Goal: Task Accomplishment & Management: Complete application form

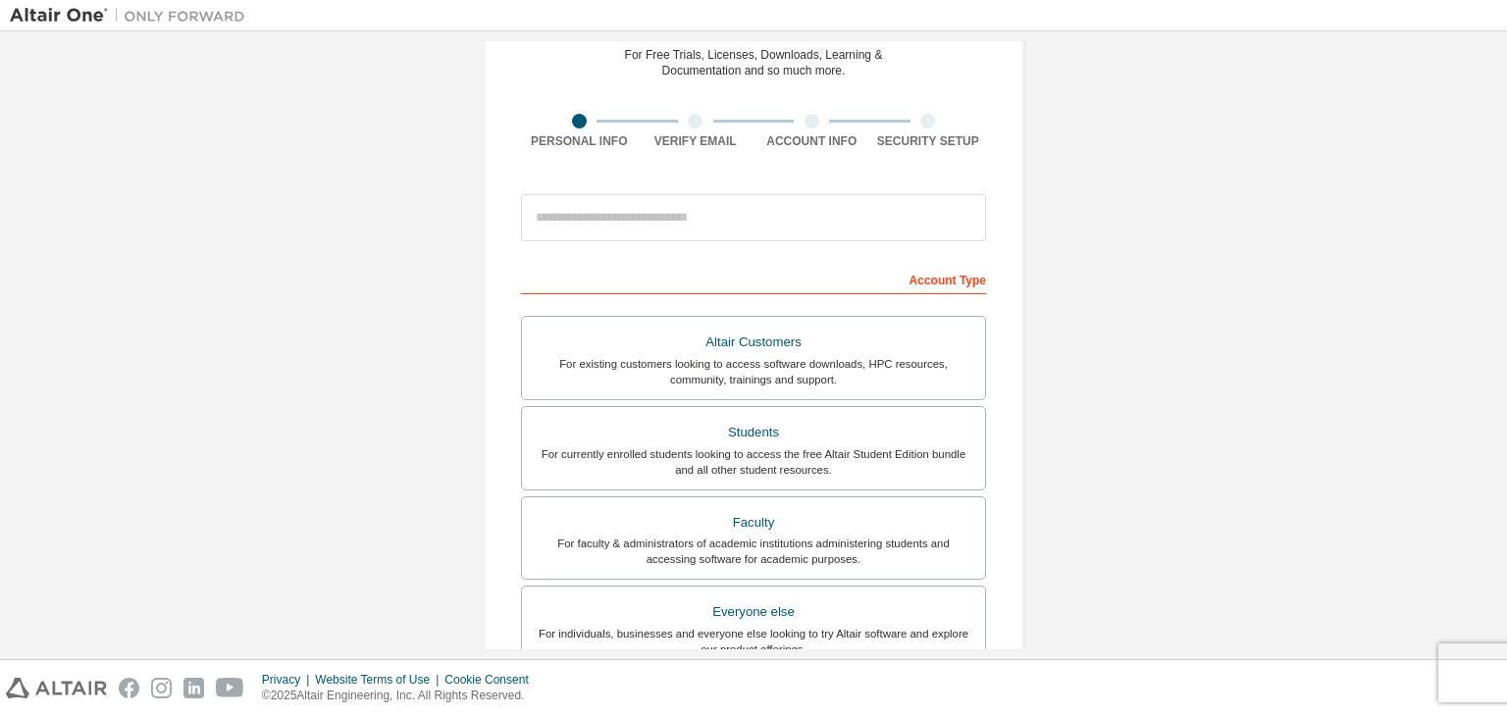
scroll to position [81, 0]
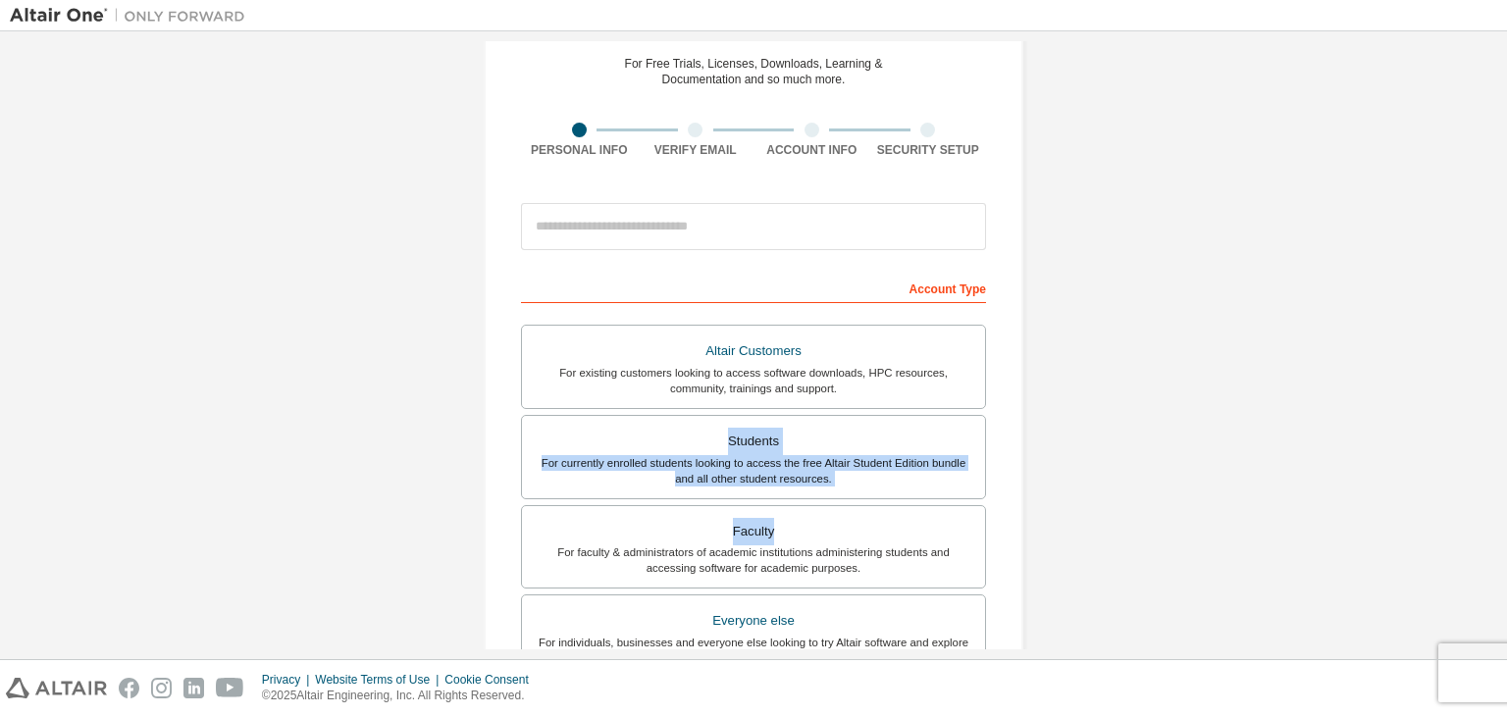
drag, startPoint x: 1502, startPoint y: 403, endPoint x: 1487, endPoint y: 518, distance: 115.7
click at [1487, 518] on div "Create an Altair One Account For Free Trials, Licenses, Downloads, Learning & D…" at bounding box center [753, 345] width 1507 height 628
click at [1386, 403] on div "Create an Altair One Account For Free Trials, Licenses, Downloads, Learning & D…" at bounding box center [753, 479] width 1487 height 1039
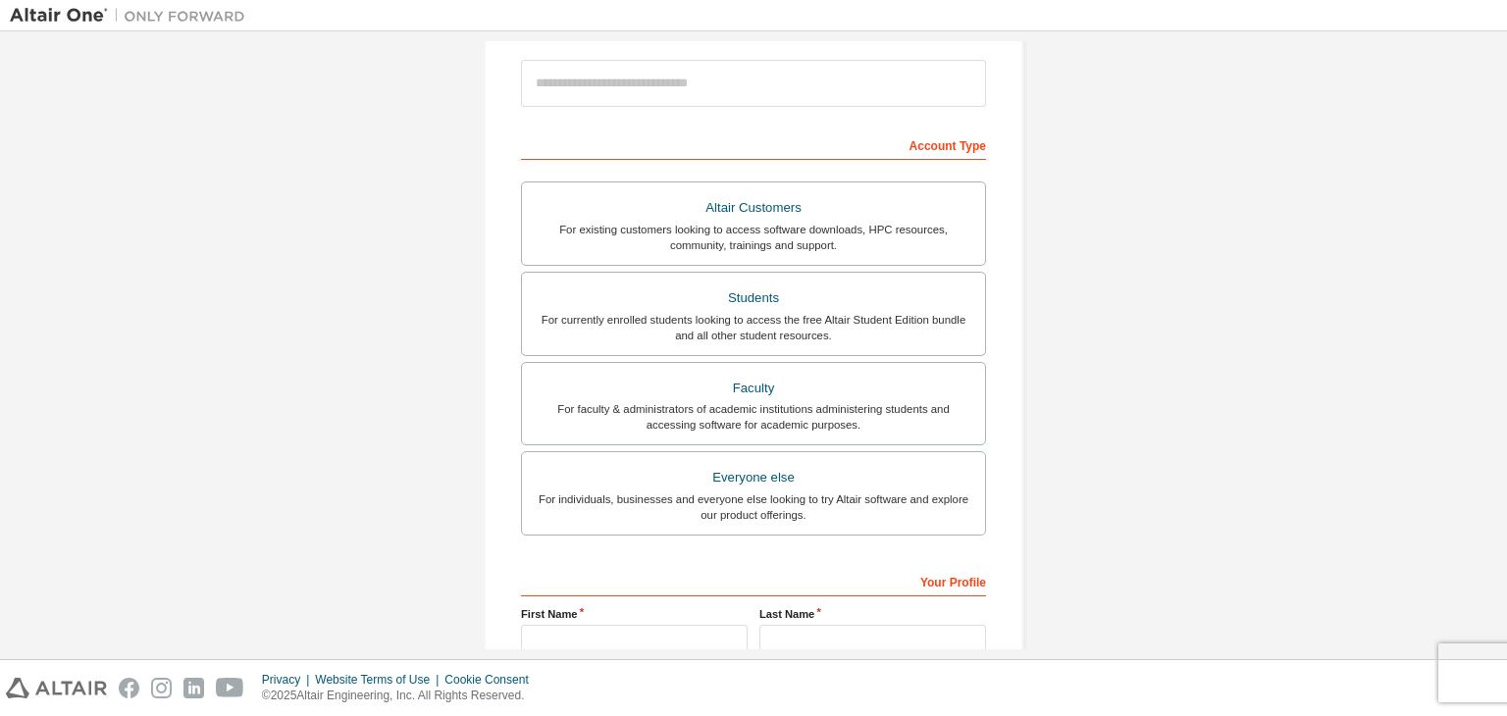
scroll to position [223, 0]
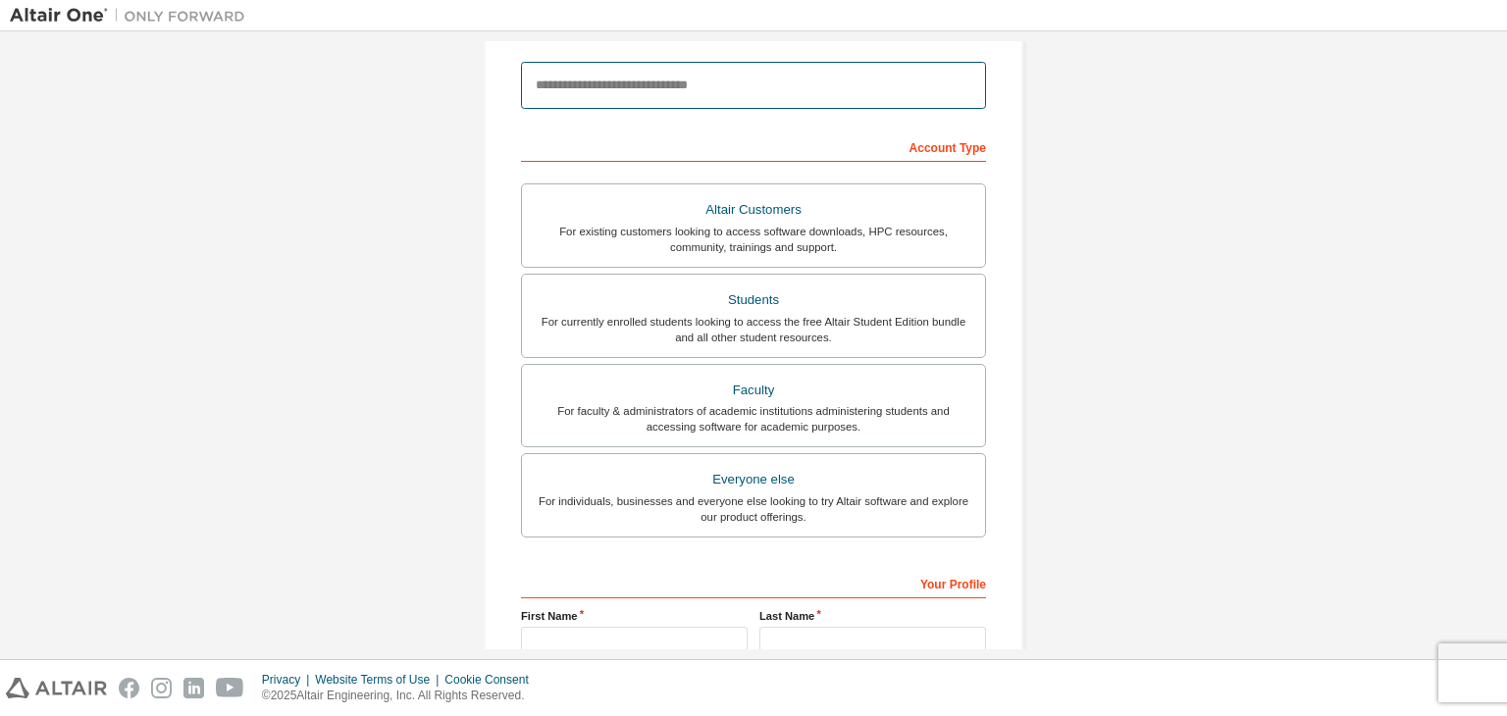
click at [910, 103] on input "email" at bounding box center [753, 85] width 465 height 47
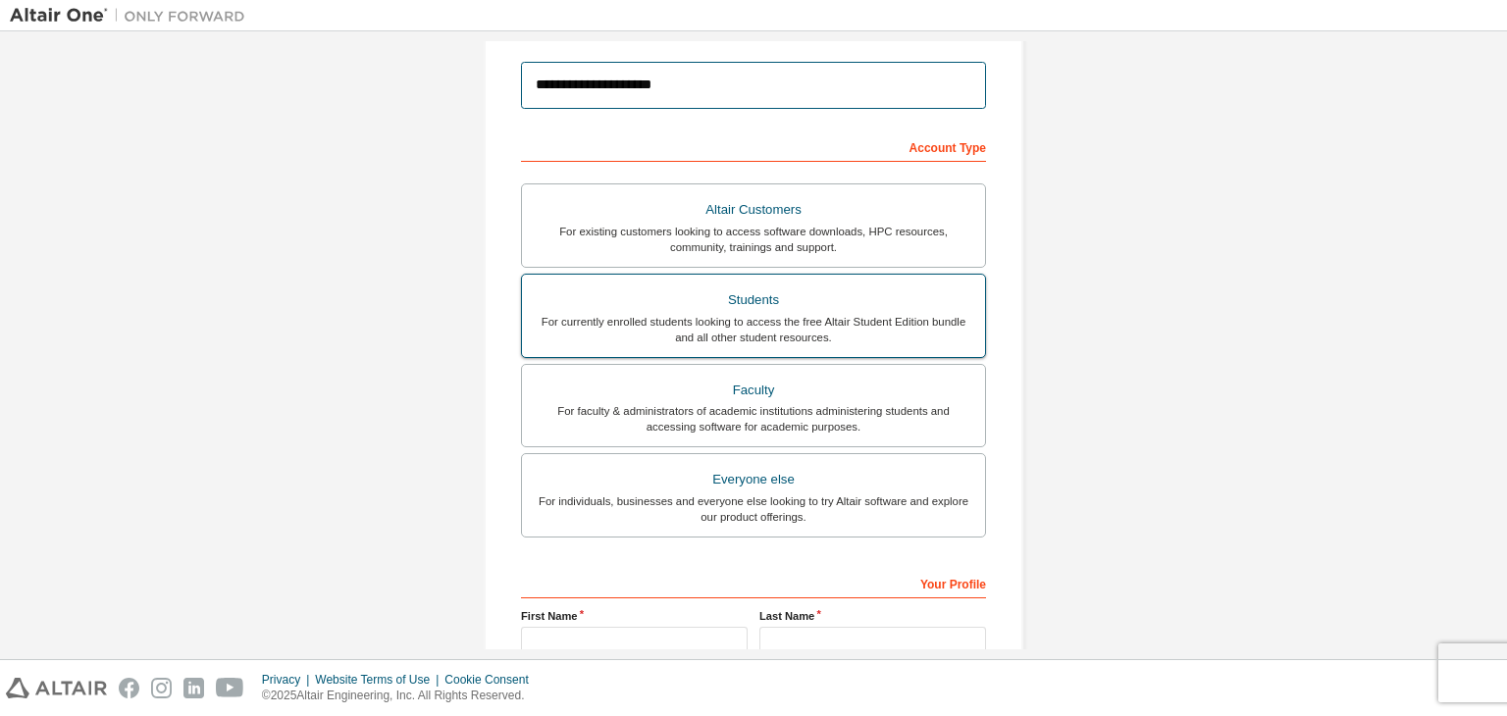
type input "**********"
click at [836, 306] on div "Students" at bounding box center [754, 299] width 440 height 27
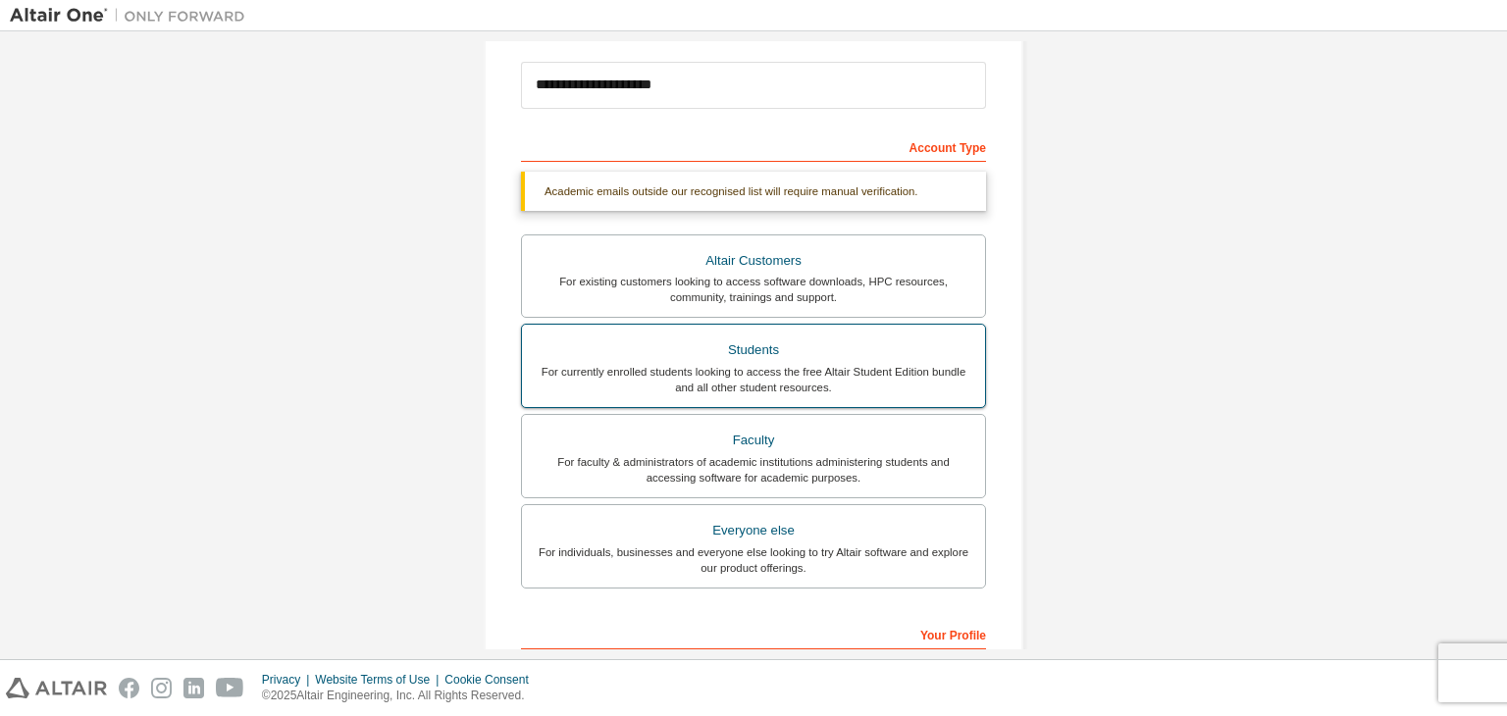
click at [934, 385] on div "For currently enrolled students looking to access the free Altair Student Editi…" at bounding box center [754, 379] width 440 height 31
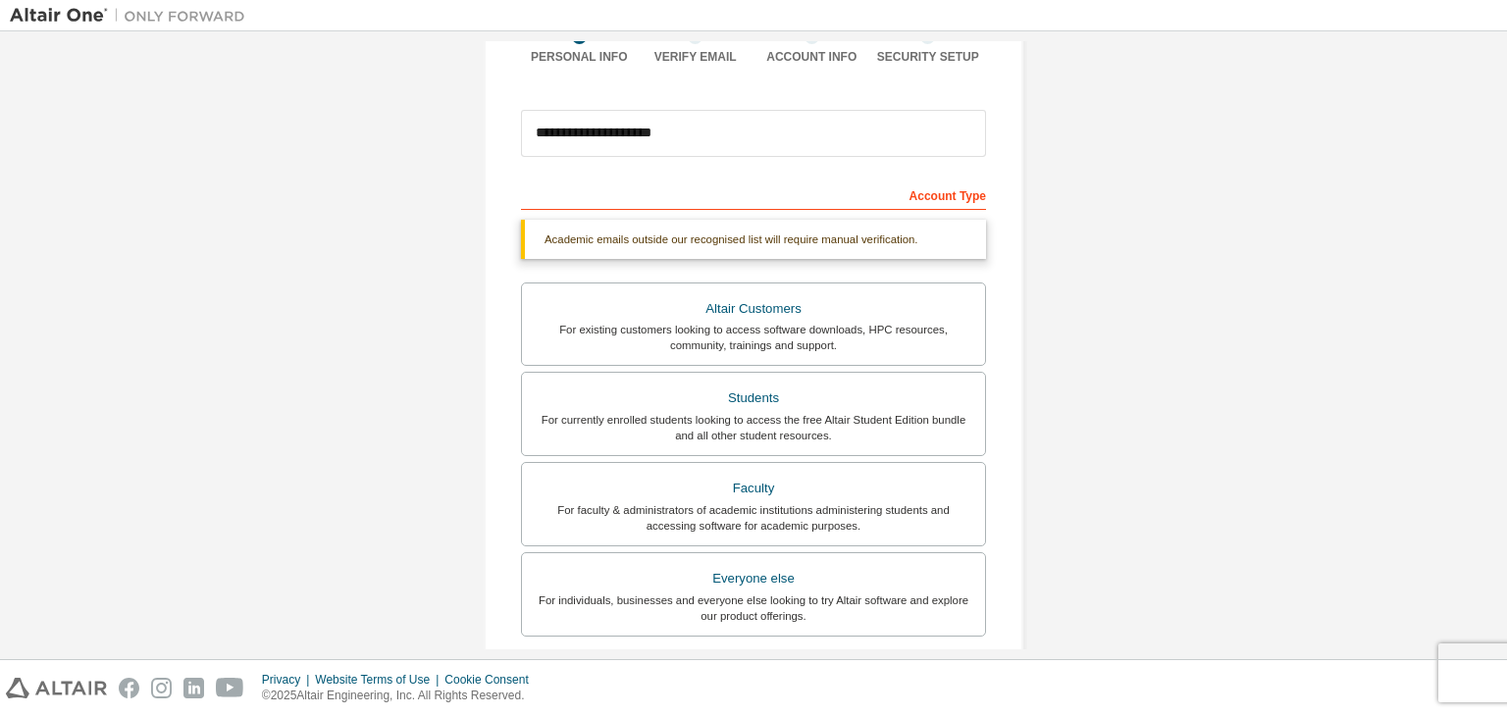
scroll to position [127, 0]
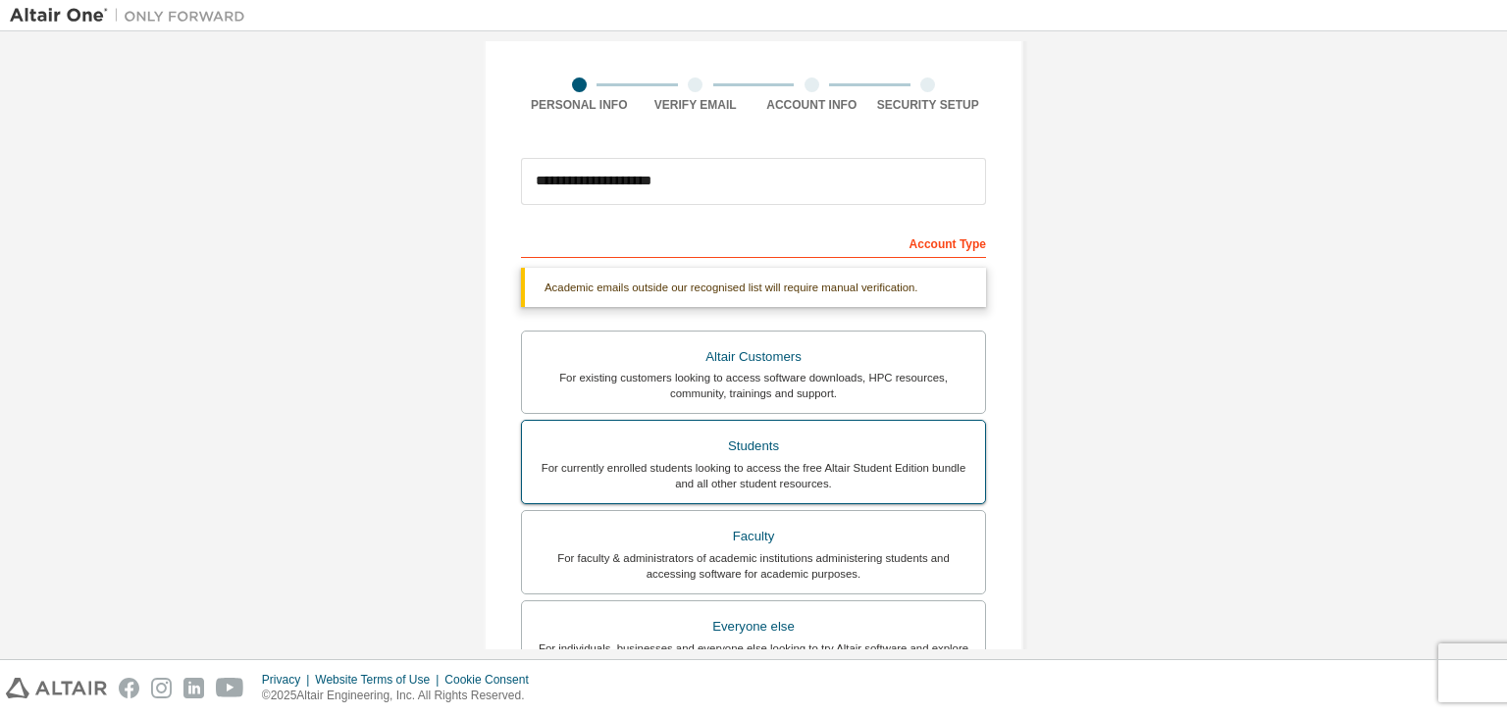
click at [947, 460] on div "For currently enrolled students looking to access the free Altair Student Editi…" at bounding box center [754, 475] width 440 height 31
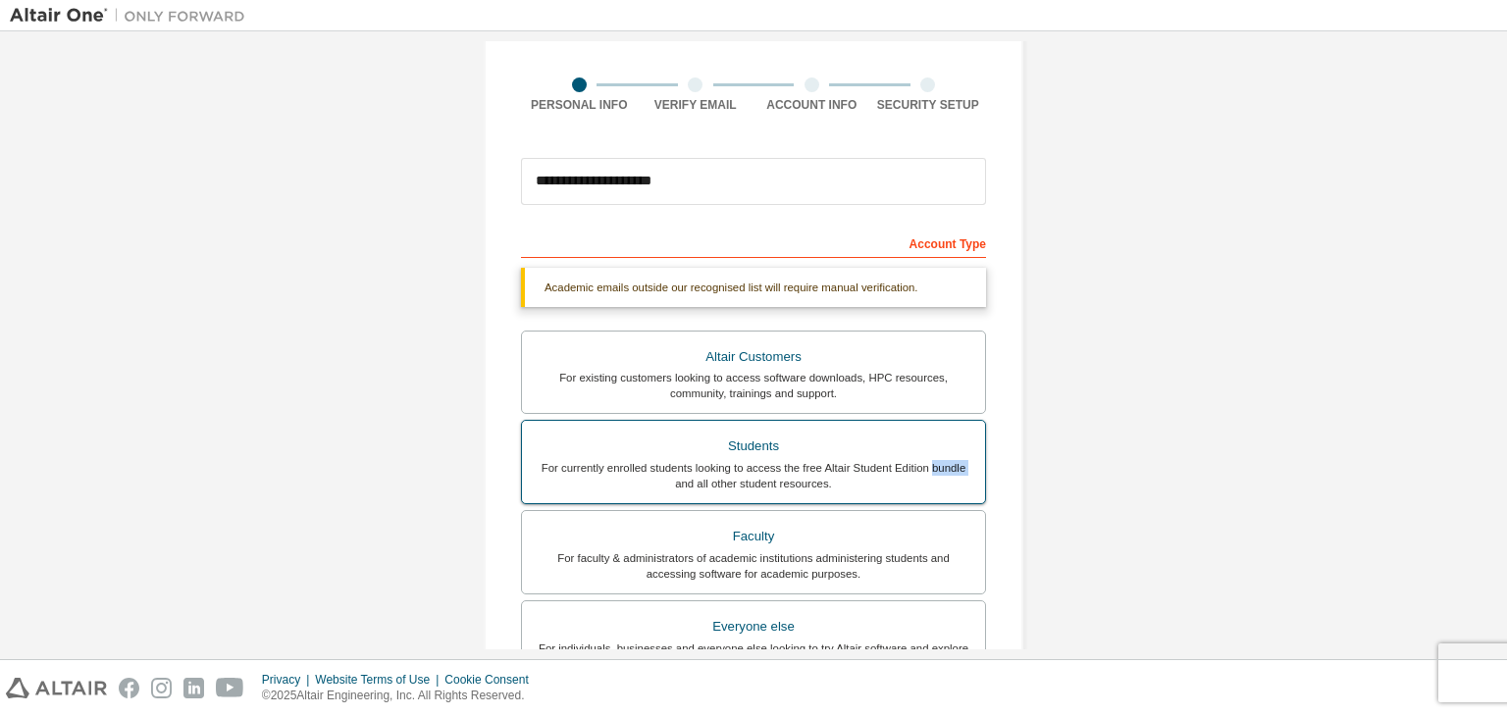
click at [947, 460] on div "For currently enrolled students looking to access the free Altair Student Editi…" at bounding box center [754, 475] width 440 height 31
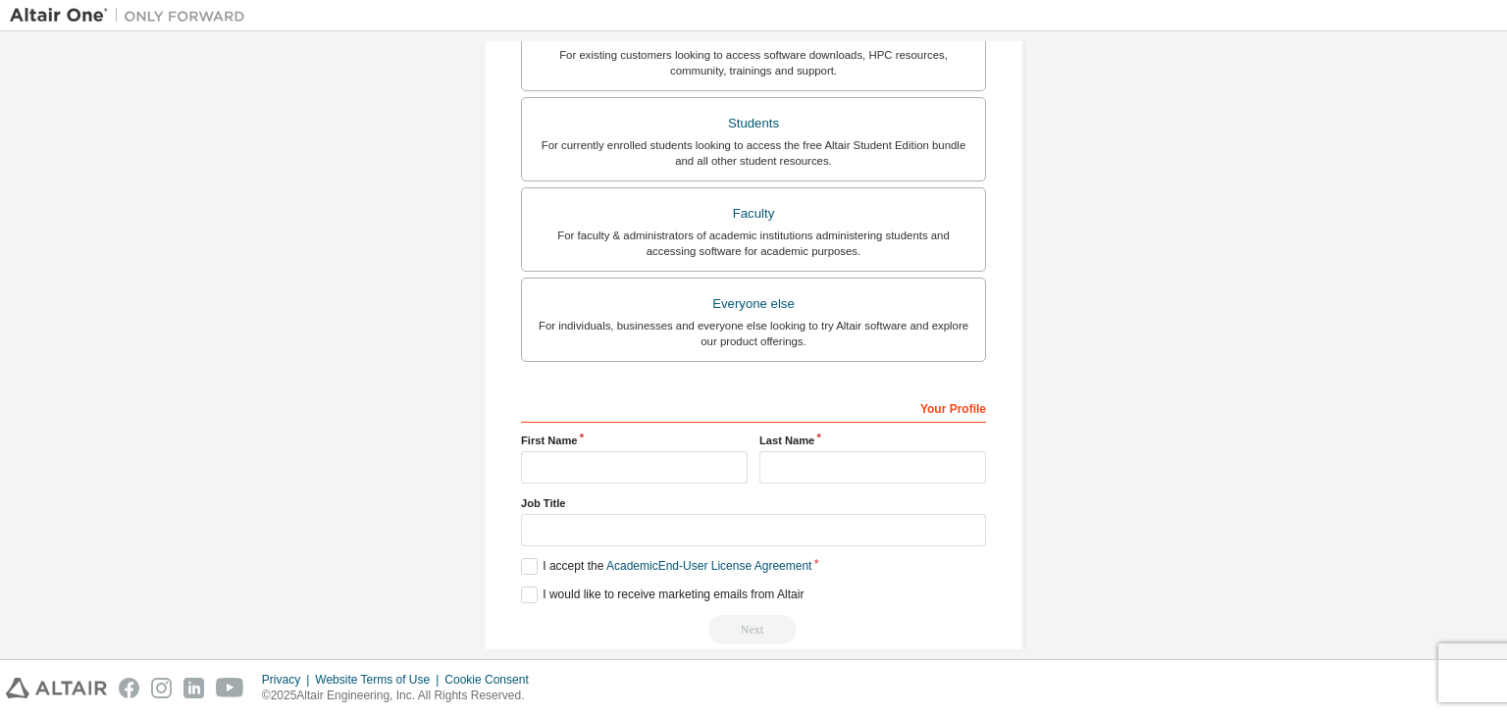
scroll to position [478, 0]
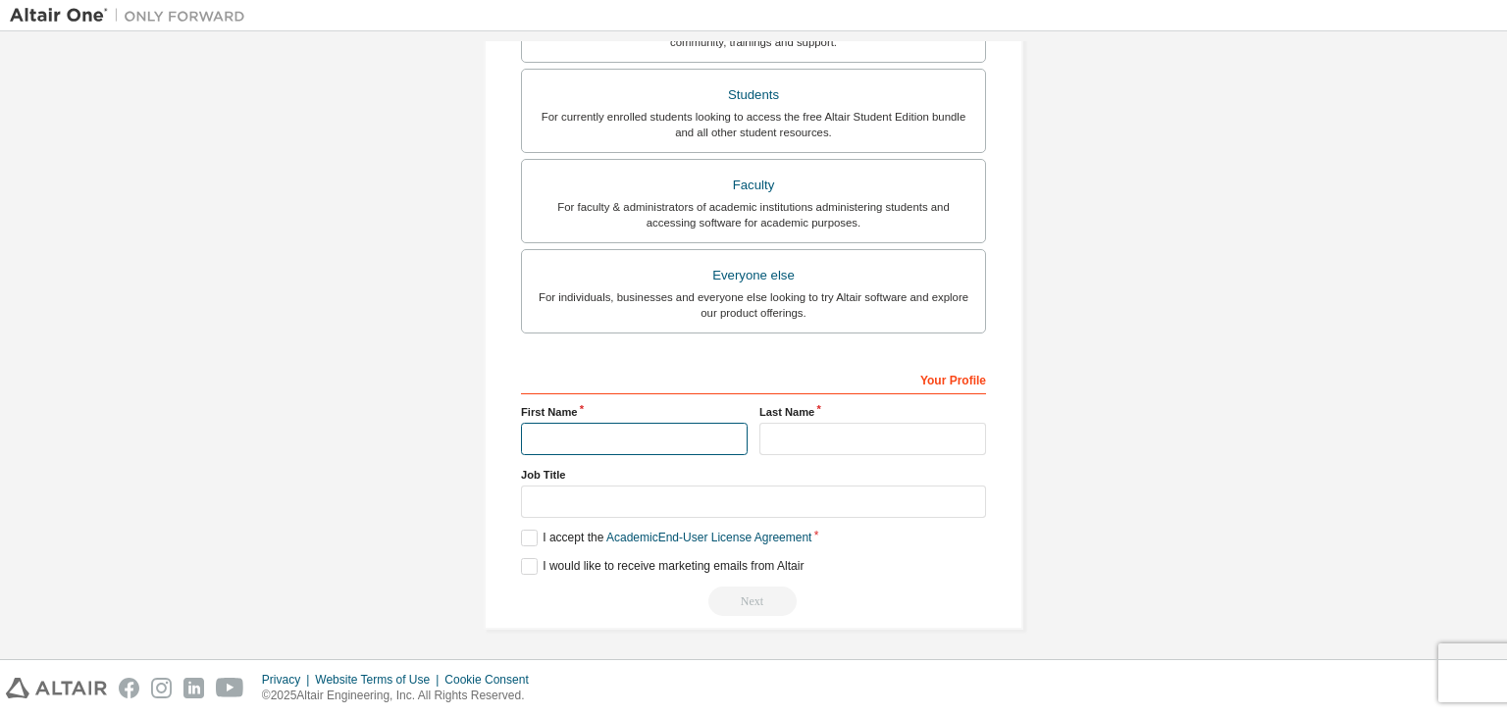
click at [727, 423] on input "text" at bounding box center [634, 439] width 227 height 32
type input "********"
click at [819, 428] on input "text" at bounding box center [872, 439] width 227 height 32
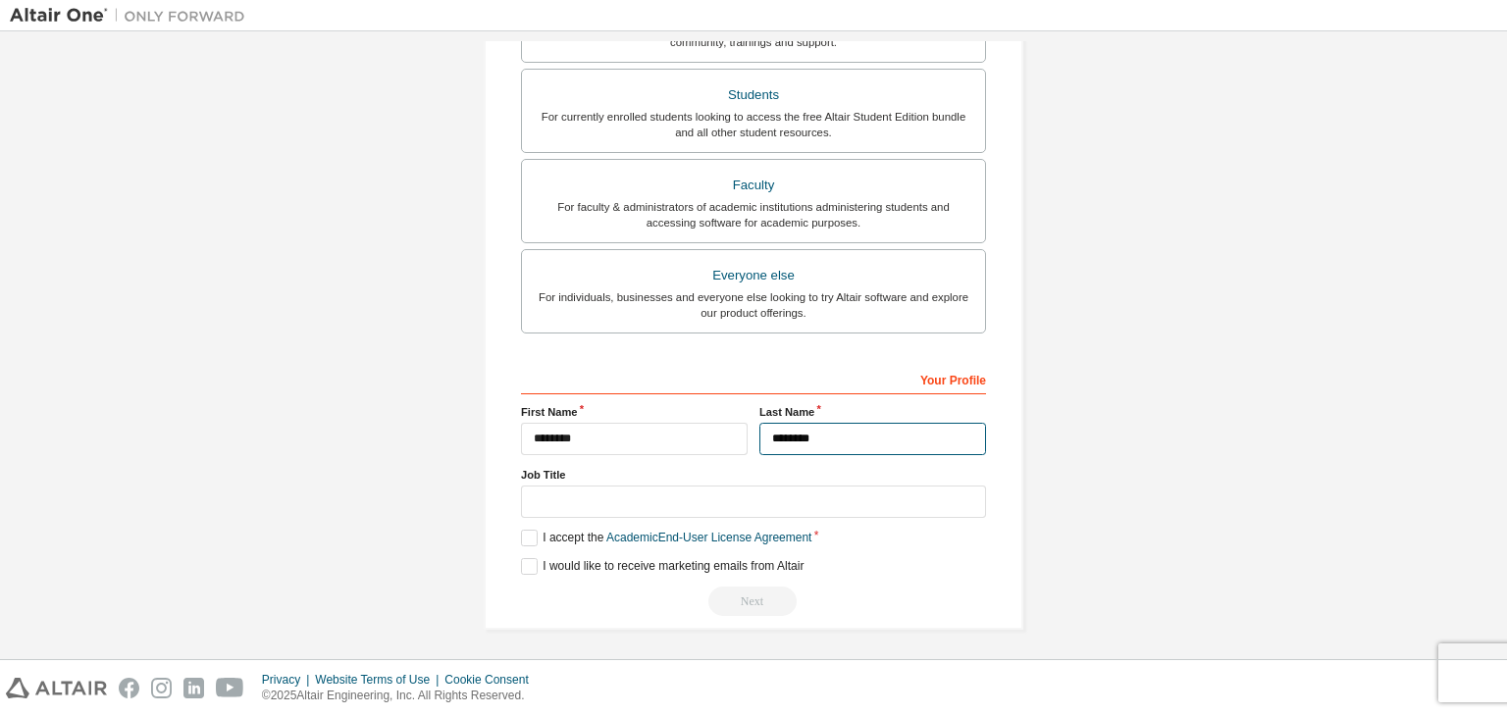
type input "********"
click at [687, 492] on input "text" at bounding box center [753, 502] width 465 height 32
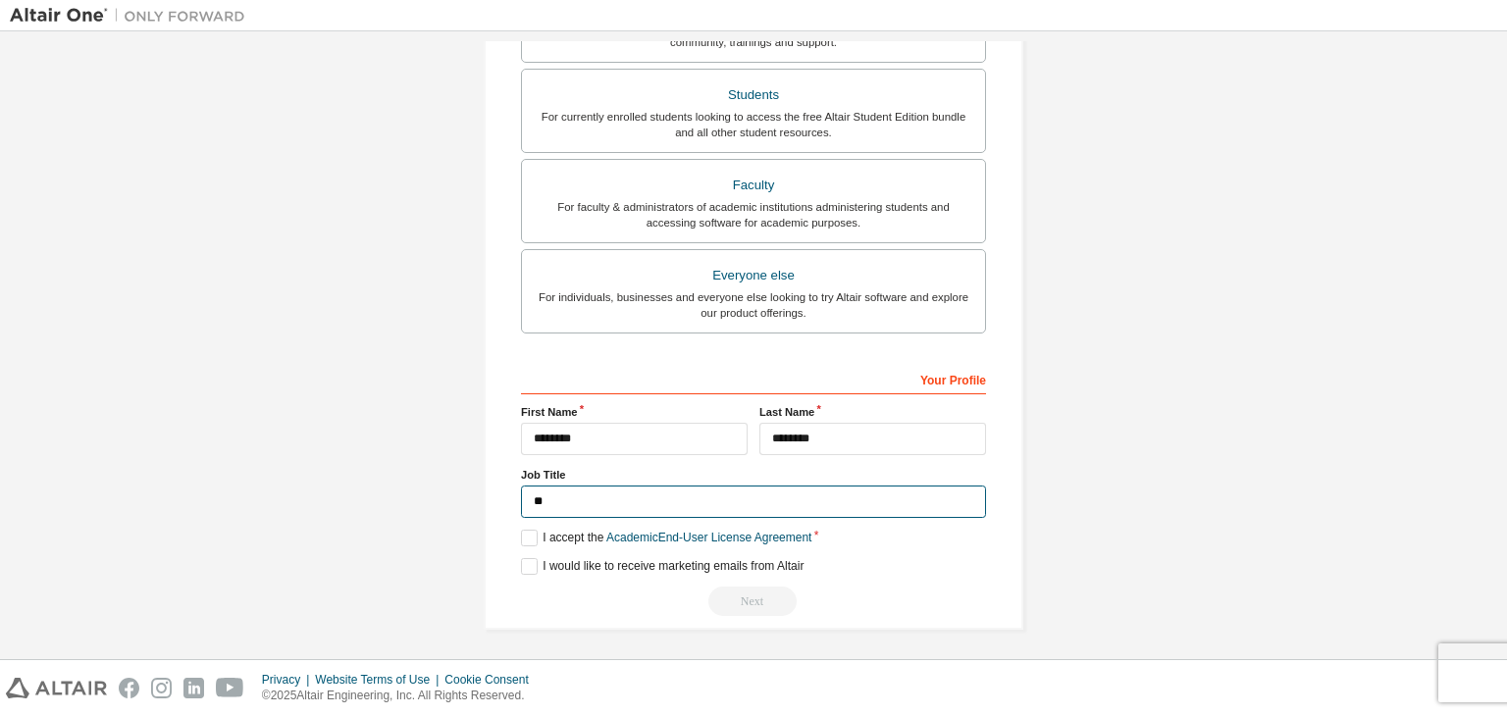
type input "*"
click at [522, 535] on label "I accept the Academic End-User License Agreement" at bounding box center [666, 538] width 290 height 17
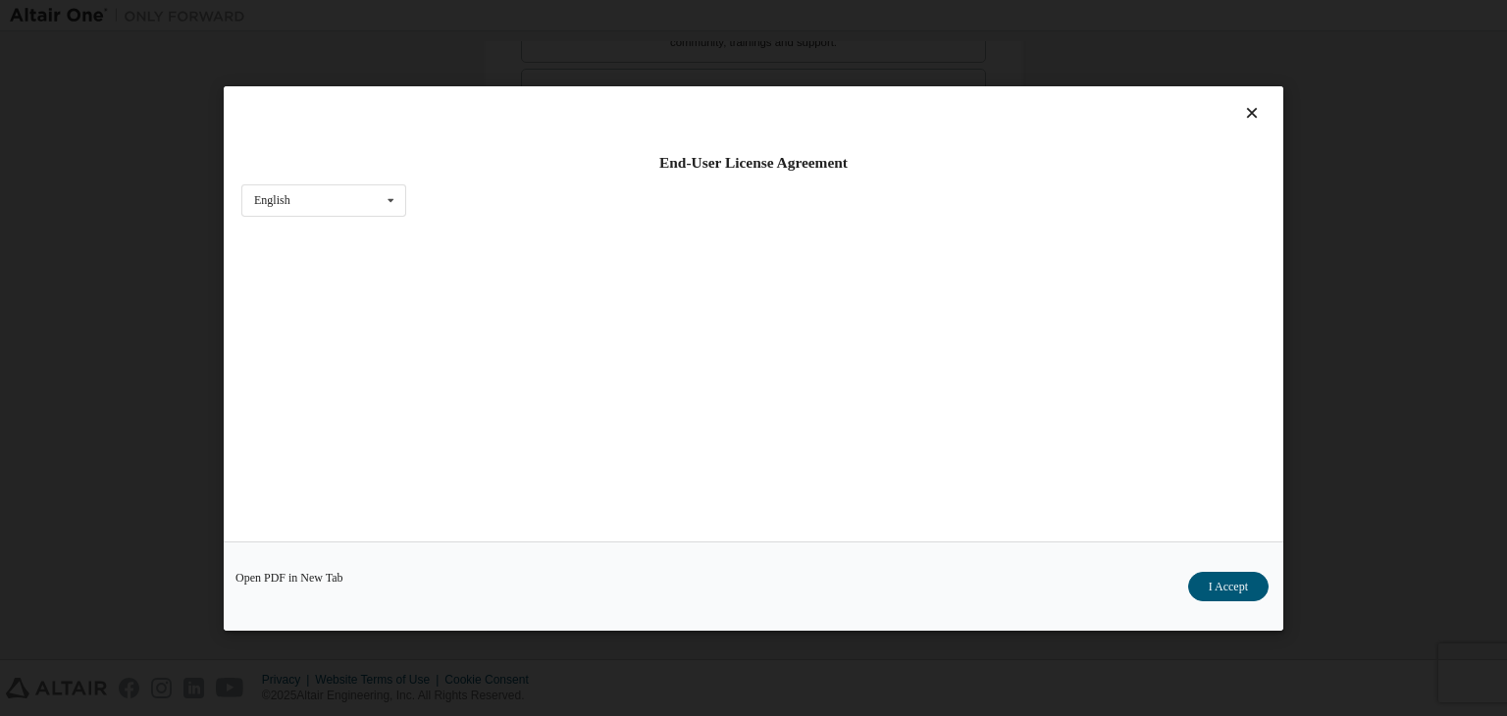
click at [1350, 392] on div "End-User License Agreement English English Open PDF in New Tab I Accept" at bounding box center [753, 358] width 1507 height 716
click at [1208, 587] on button "I Accept" at bounding box center [1228, 586] width 80 height 29
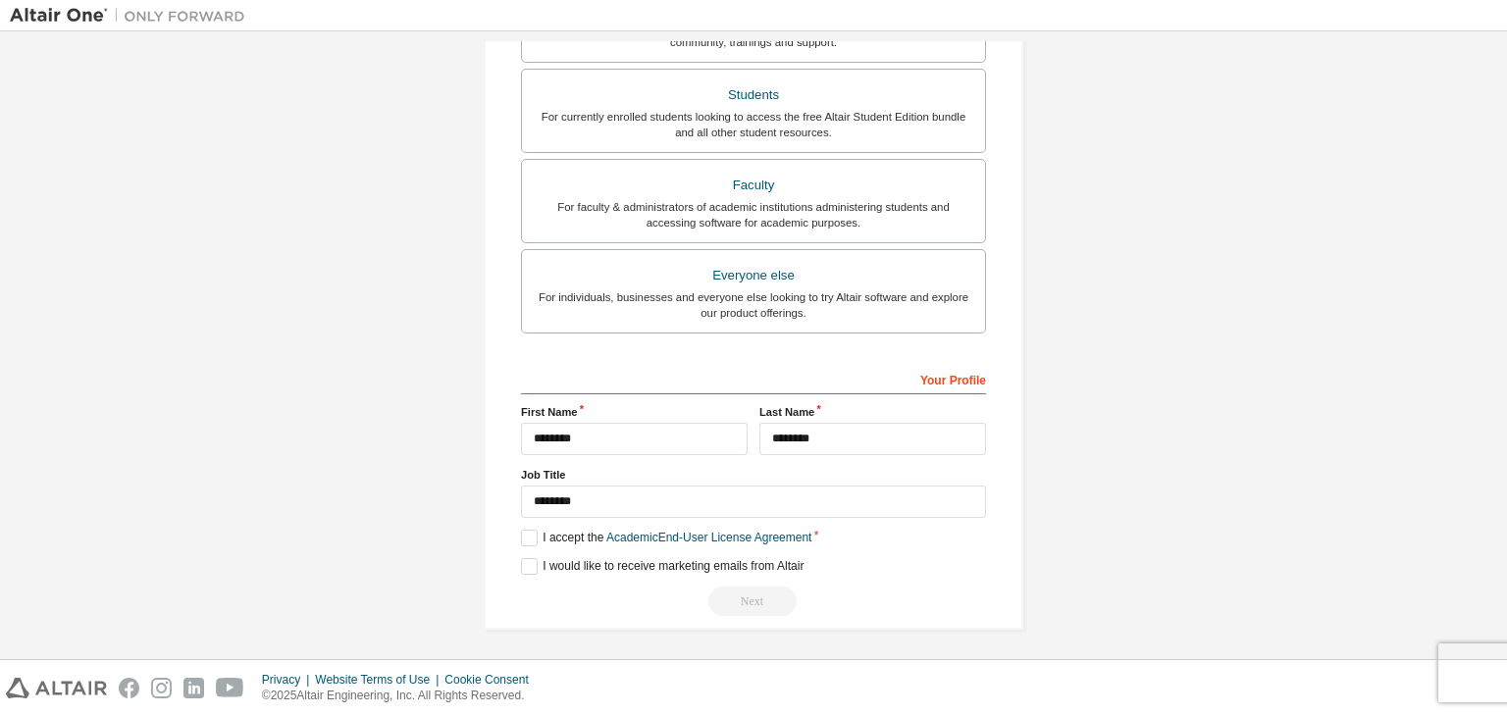
click at [528, 572] on div "**********" at bounding box center [753, 490] width 465 height 254
click at [527, 569] on label "I would like to receive marketing emails from Altair" at bounding box center [662, 566] width 283 height 17
click at [560, 562] on label "I would like to receive marketing emails from Altair" at bounding box center [662, 566] width 283 height 17
click at [522, 530] on label "I accept the Academic End-User License Agreement" at bounding box center [666, 538] width 290 height 17
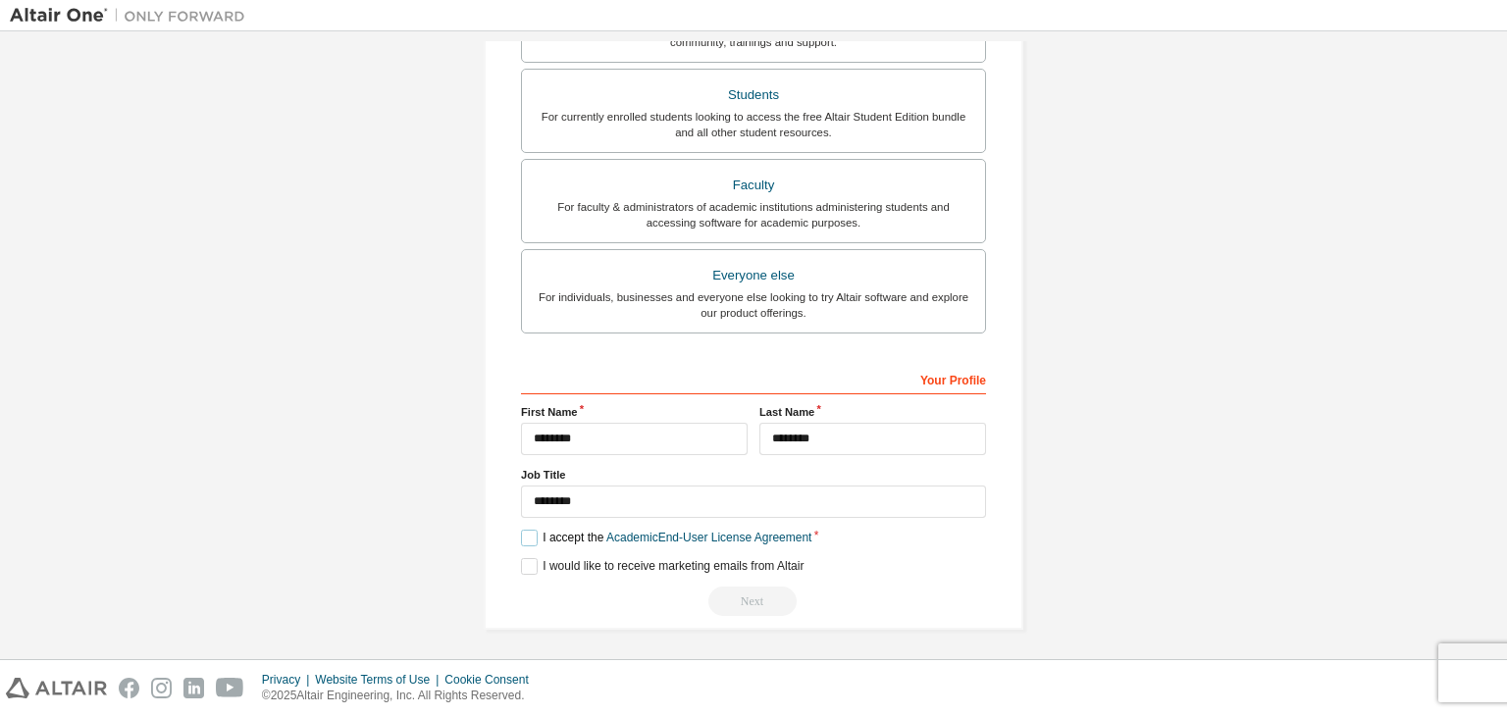
click at [522, 530] on label "I accept the Academic End-User License Agreement" at bounding box center [666, 538] width 290 height 17
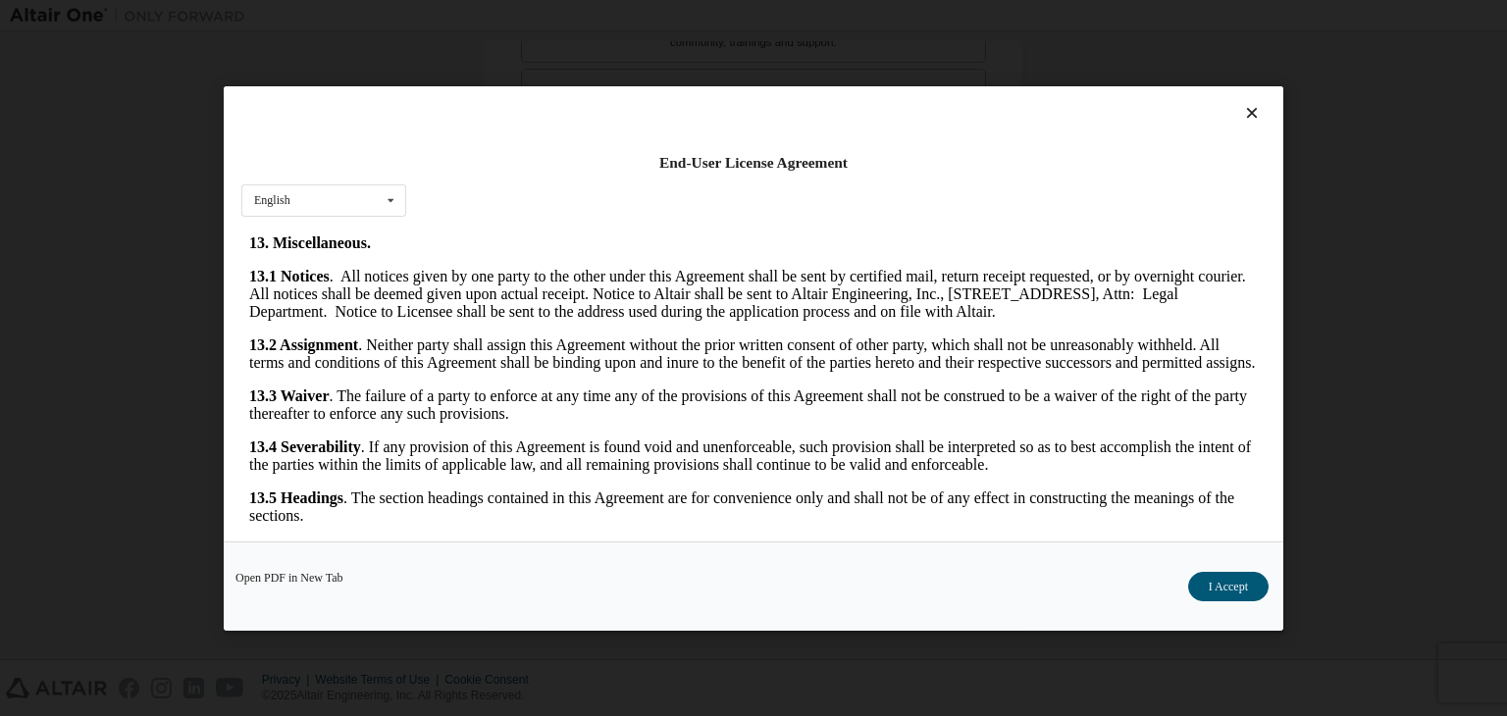
scroll to position [3278, 0]
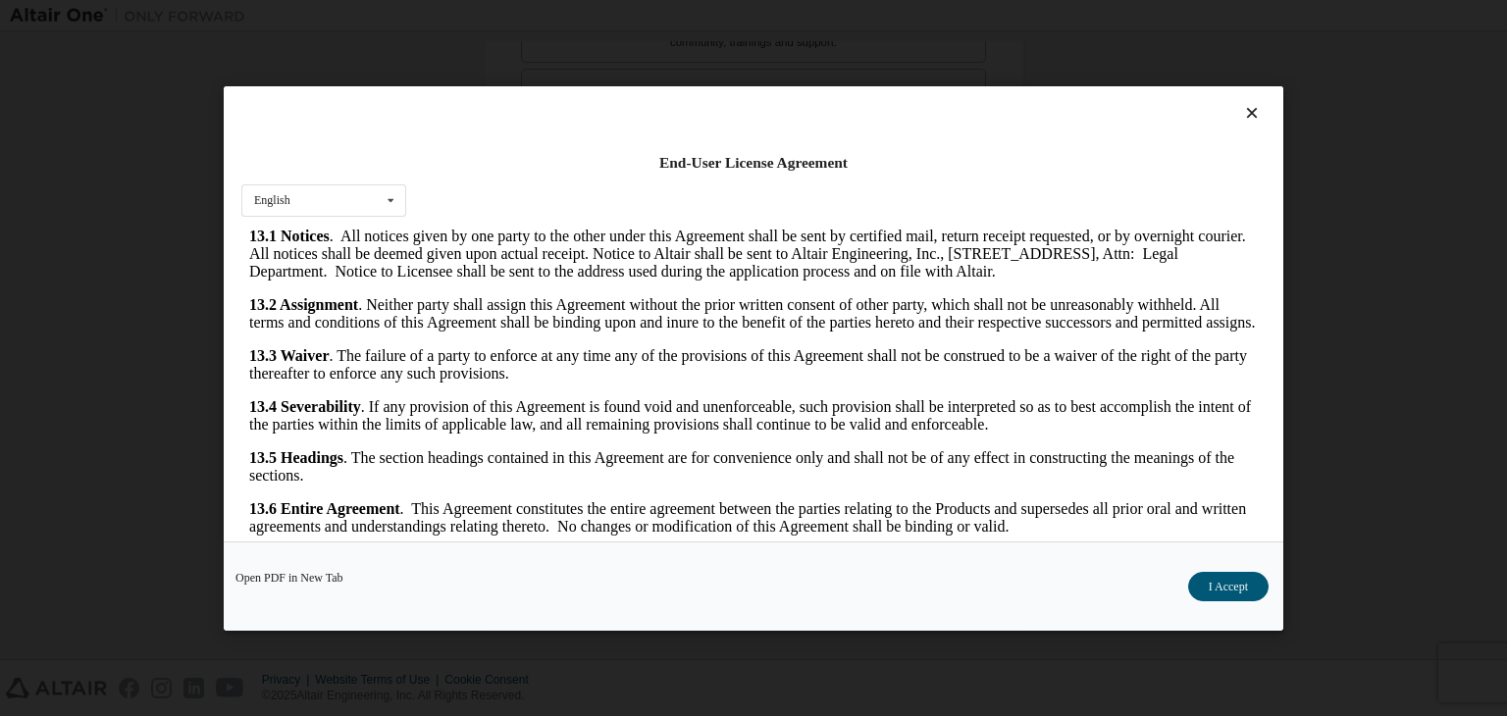
drag, startPoint x: 1243, startPoint y: 519, endPoint x: 1491, endPoint y: 772, distance: 354.5
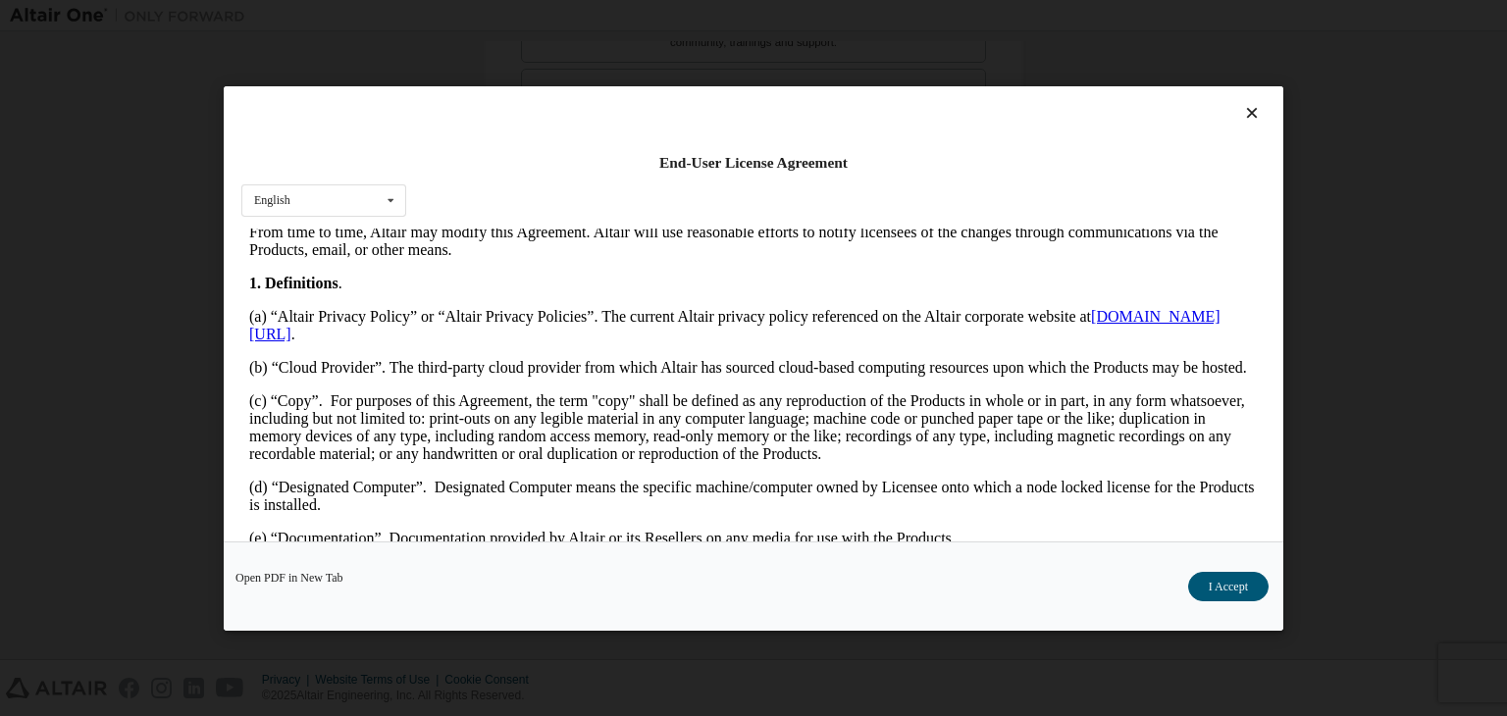
scroll to position [337, 0]
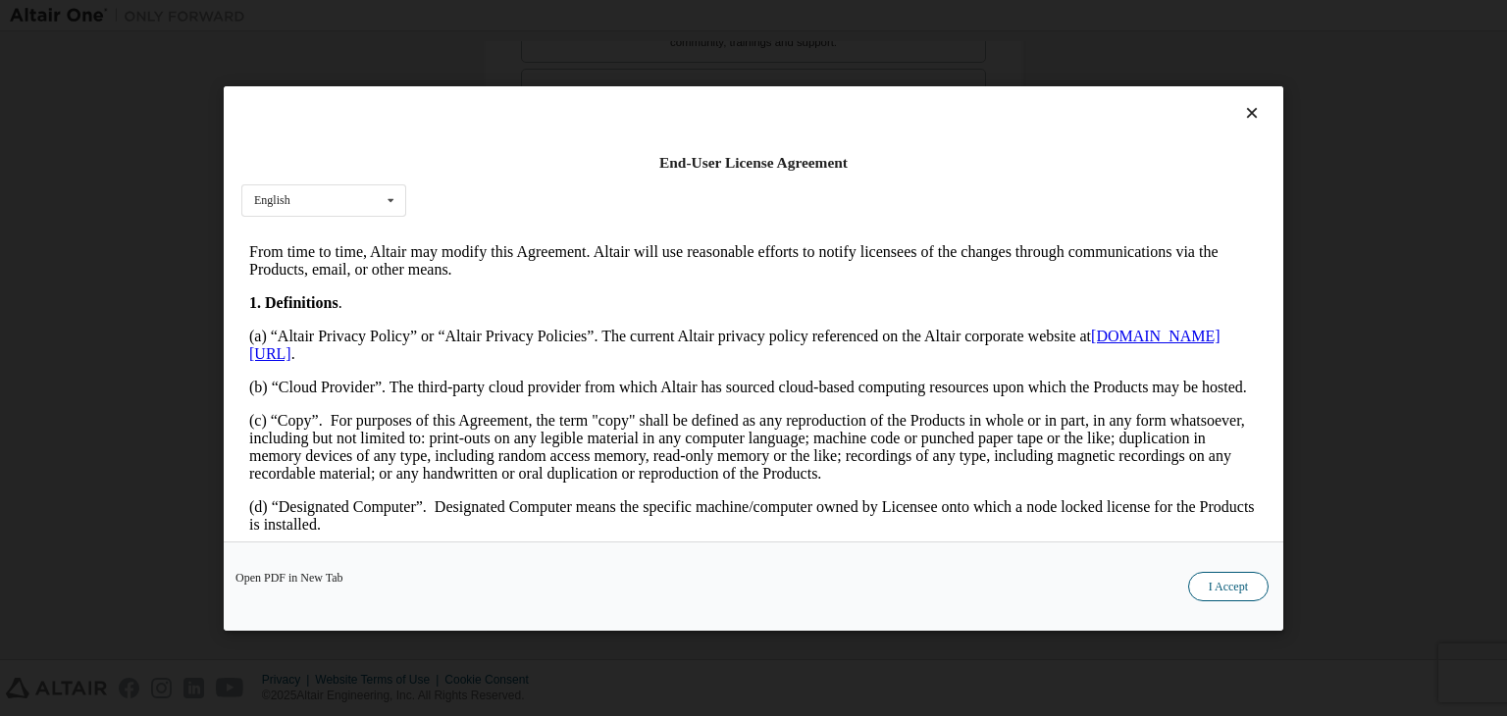
click at [1206, 594] on button "I Accept" at bounding box center [1228, 586] width 80 height 29
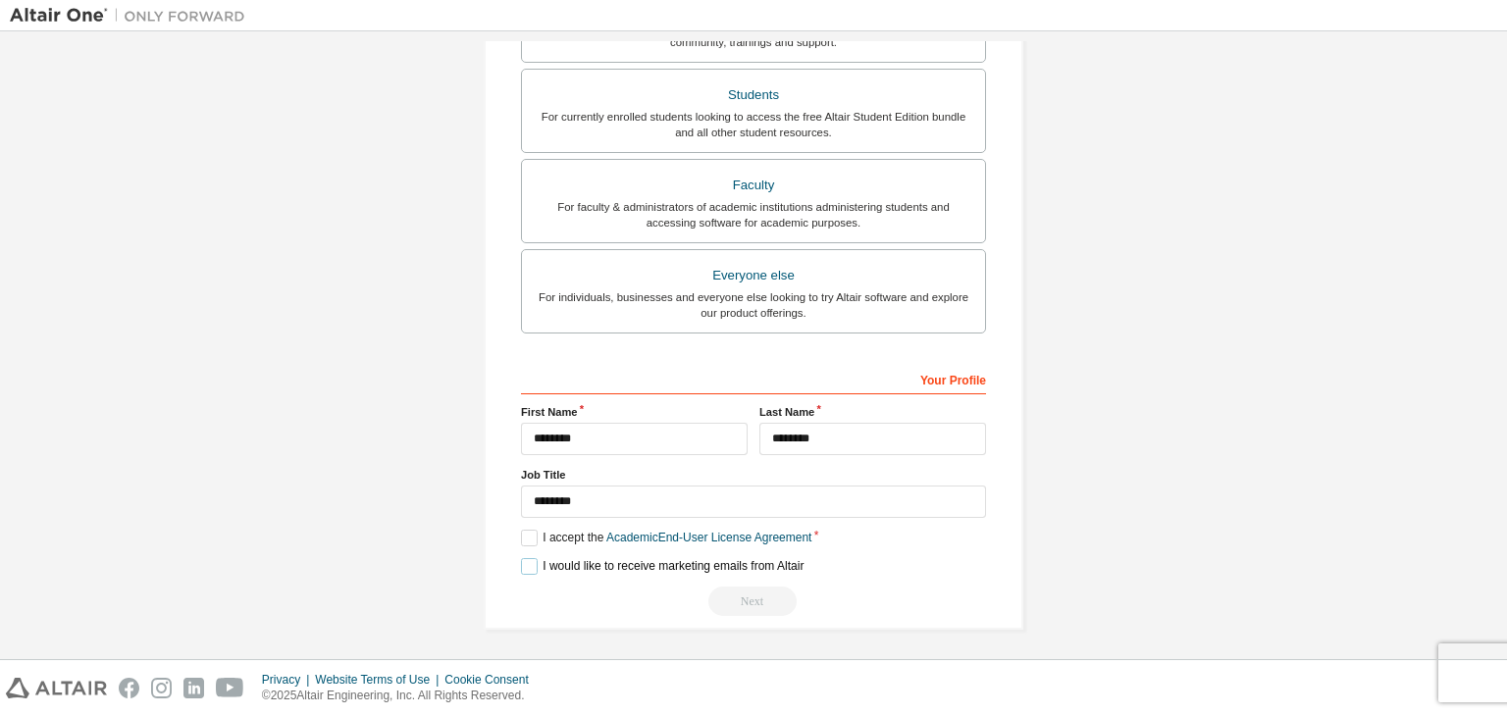
click at [565, 560] on label "I would like to receive marketing emails from Altair" at bounding box center [662, 566] width 283 height 17
click at [604, 511] on input "********" at bounding box center [753, 502] width 465 height 32
type input "*******"
click at [544, 530] on label "I accept the Academic End-User License Agreement" at bounding box center [666, 538] width 290 height 17
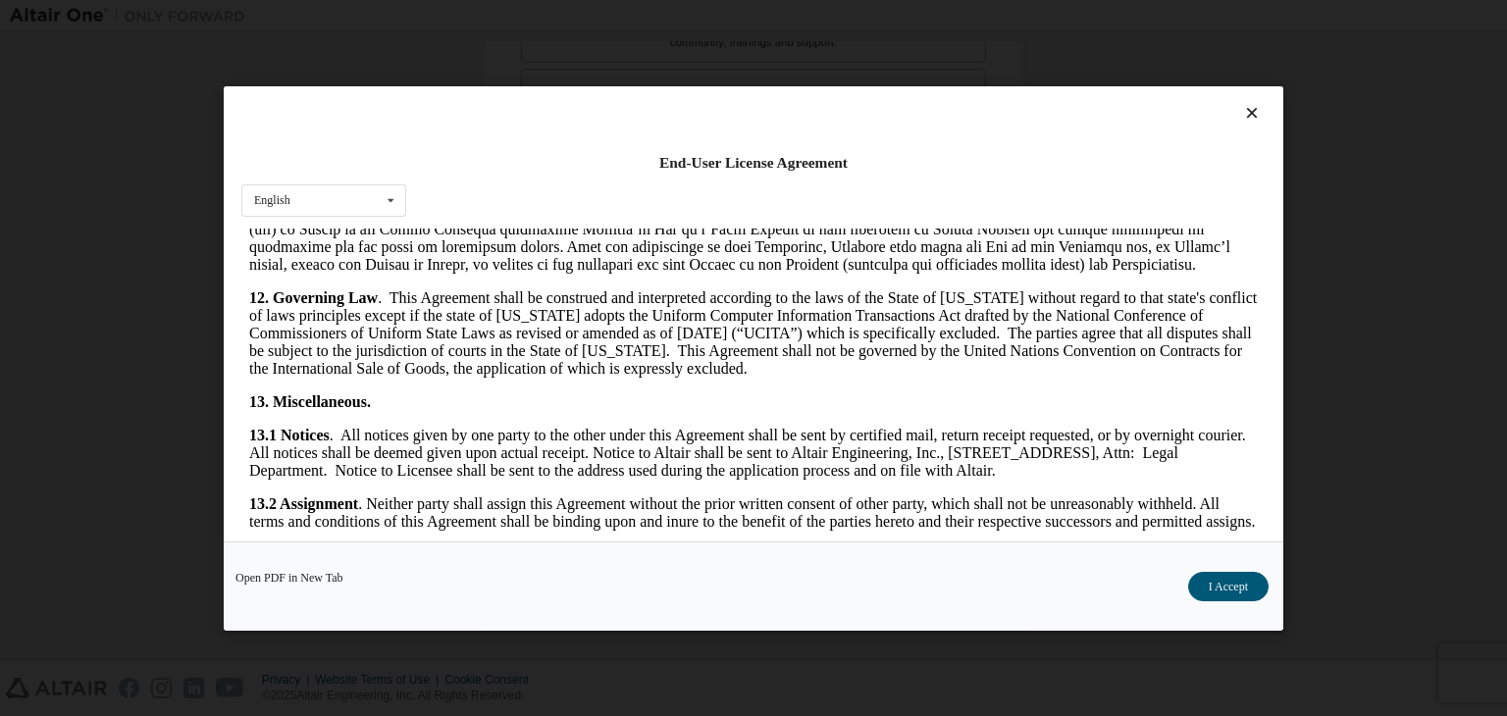
scroll to position [3278, 0]
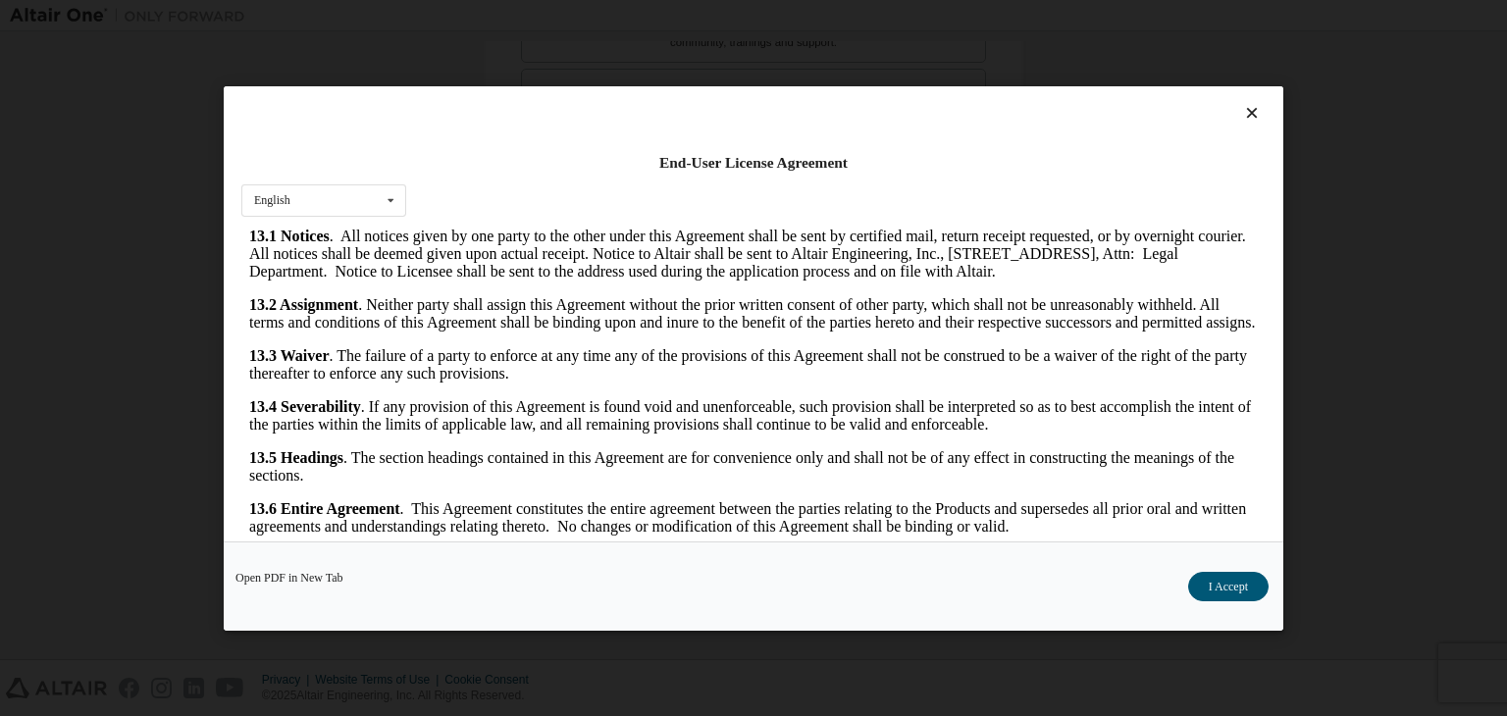
drag, startPoint x: 1247, startPoint y: 261, endPoint x: 1499, endPoint y: 799, distance: 593.9
click at [1232, 580] on button "I Accept" at bounding box center [1228, 586] width 80 height 29
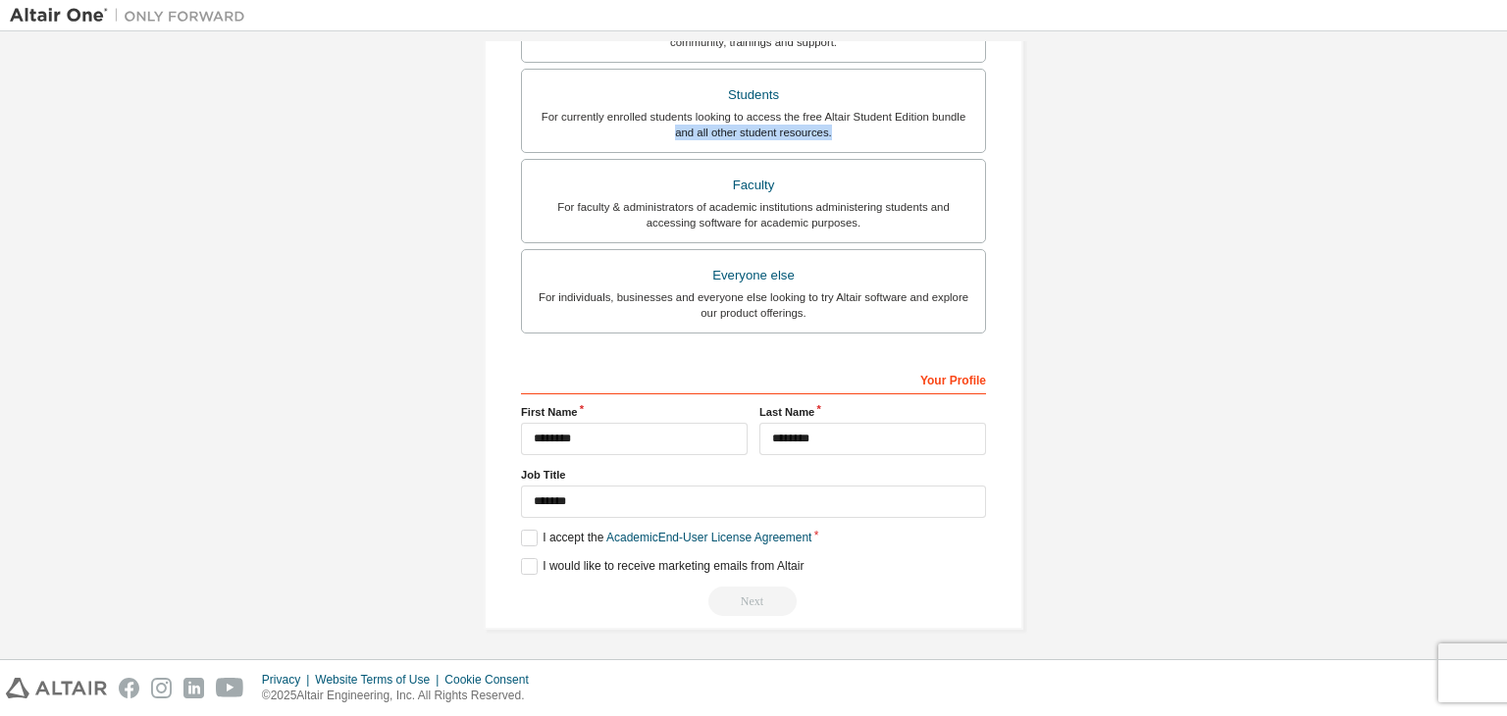
drag, startPoint x: 1494, startPoint y: 438, endPoint x: 1360, endPoint y: 123, distance: 342.4
click at [1360, 123] on div "**********" at bounding box center [753, 108] width 1487 height 1090
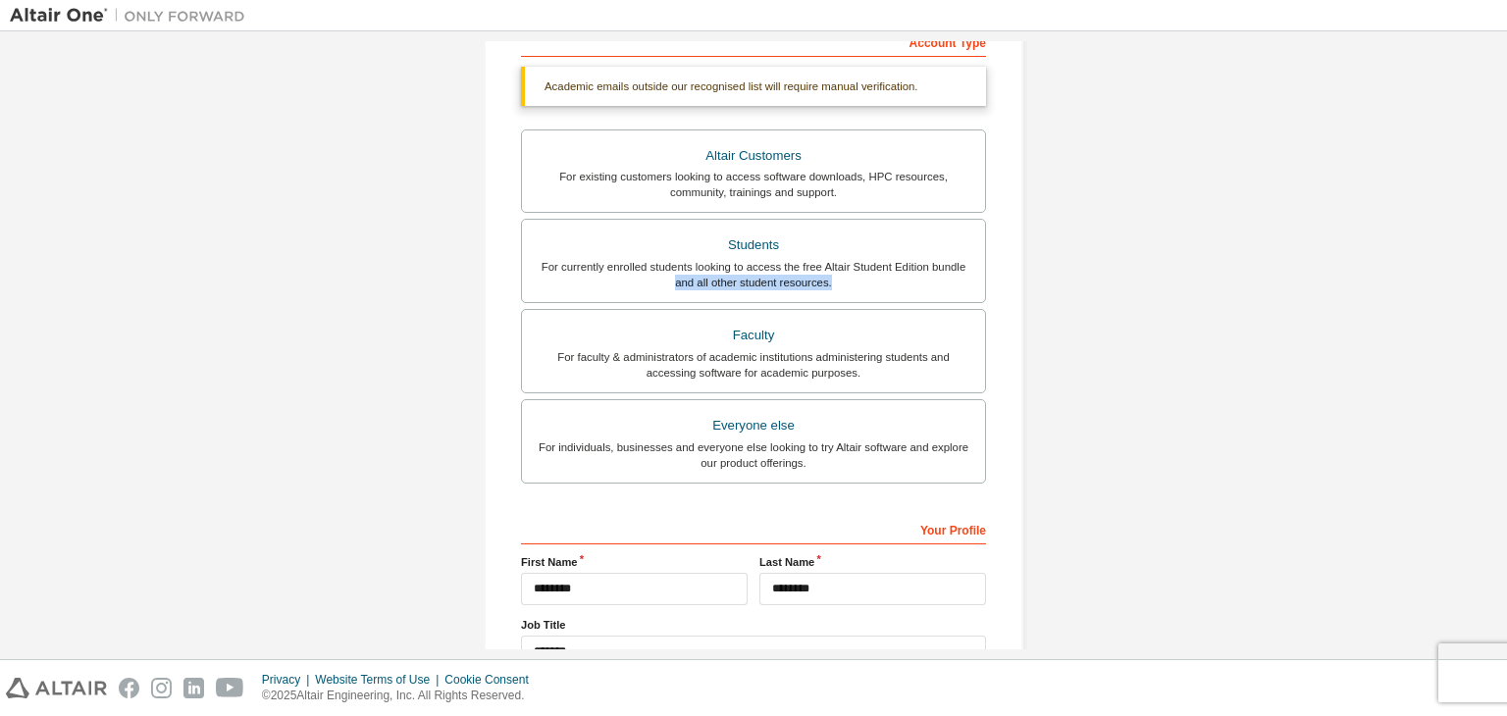
scroll to position [478, 0]
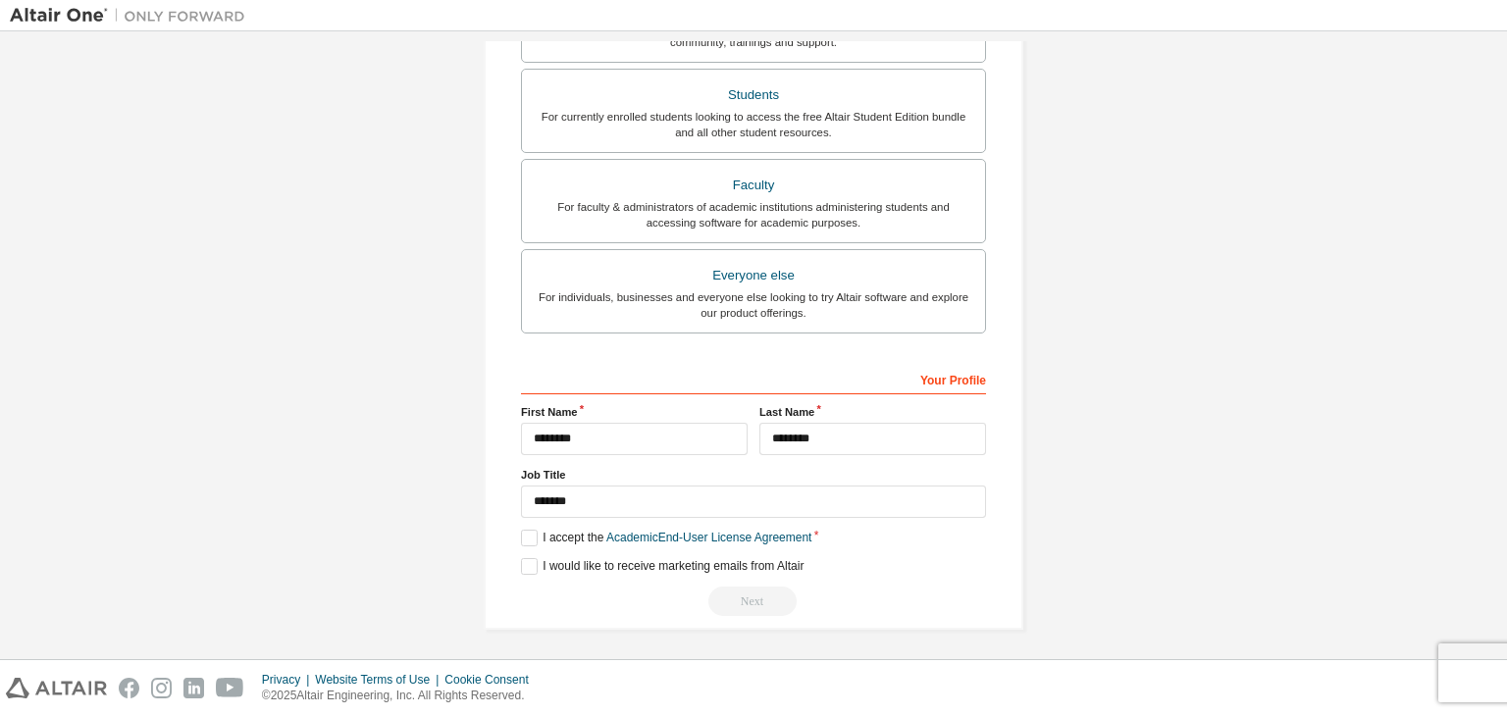
click at [1053, 444] on div "**********" at bounding box center [753, 108] width 1487 height 1090
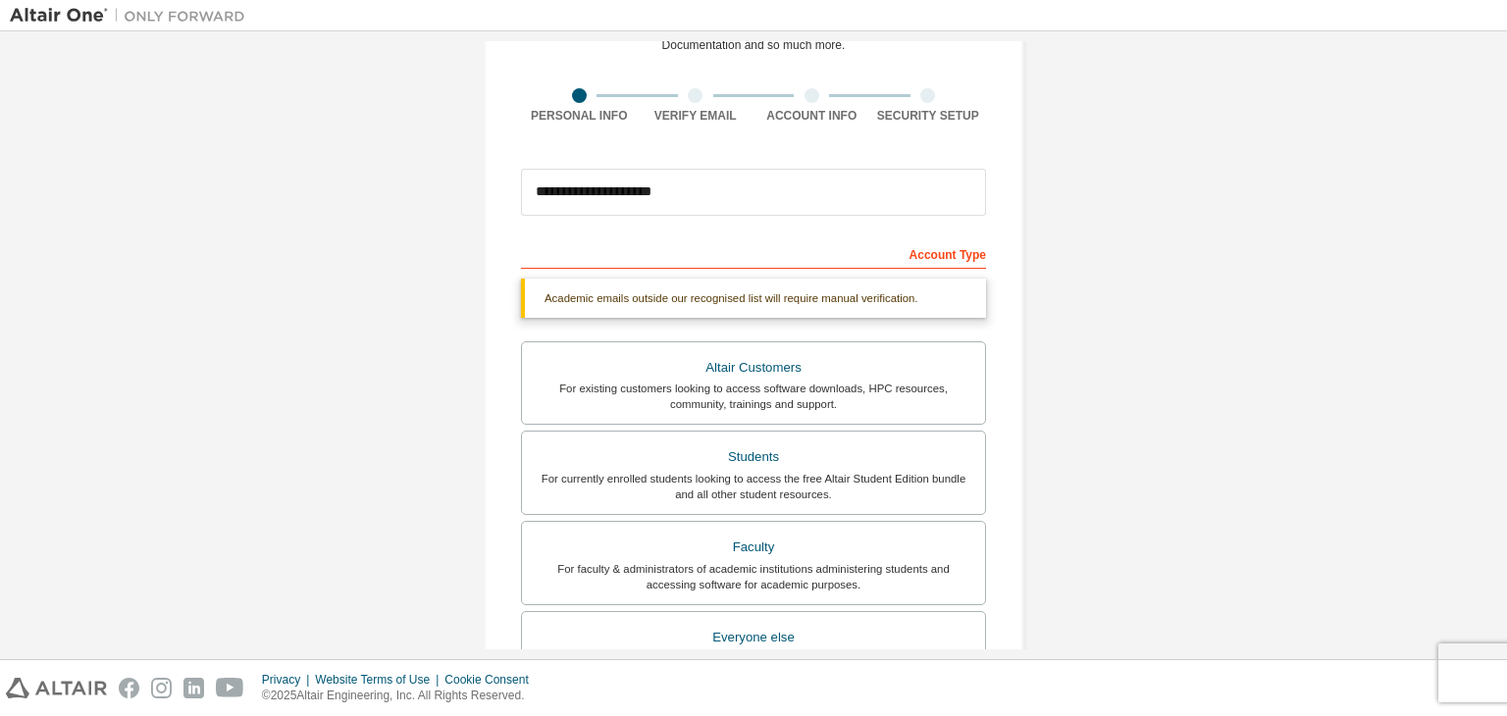
scroll to position [114, 0]
click at [840, 503] on label "Students For currently enrolled students looking to access the free Altair Stud…" at bounding box center [753, 475] width 465 height 84
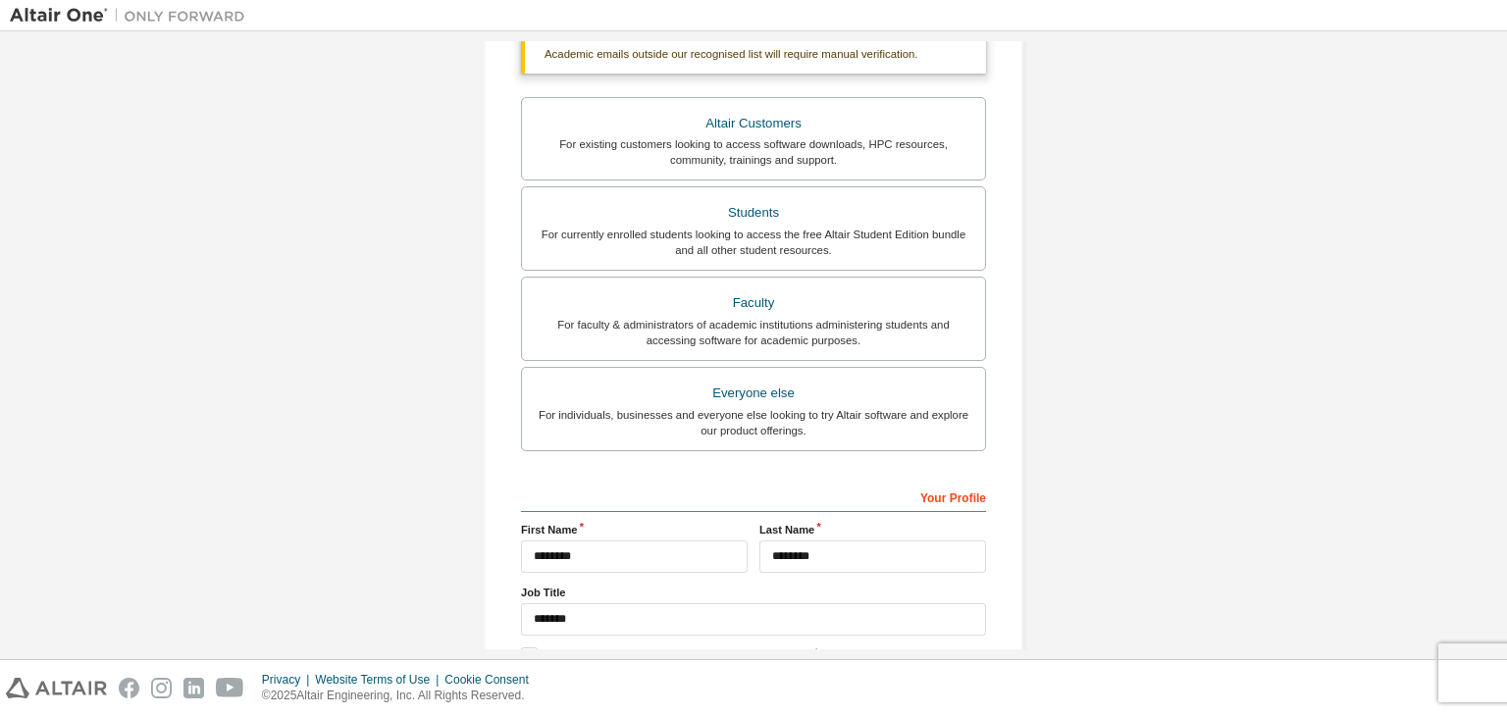
scroll to position [478, 0]
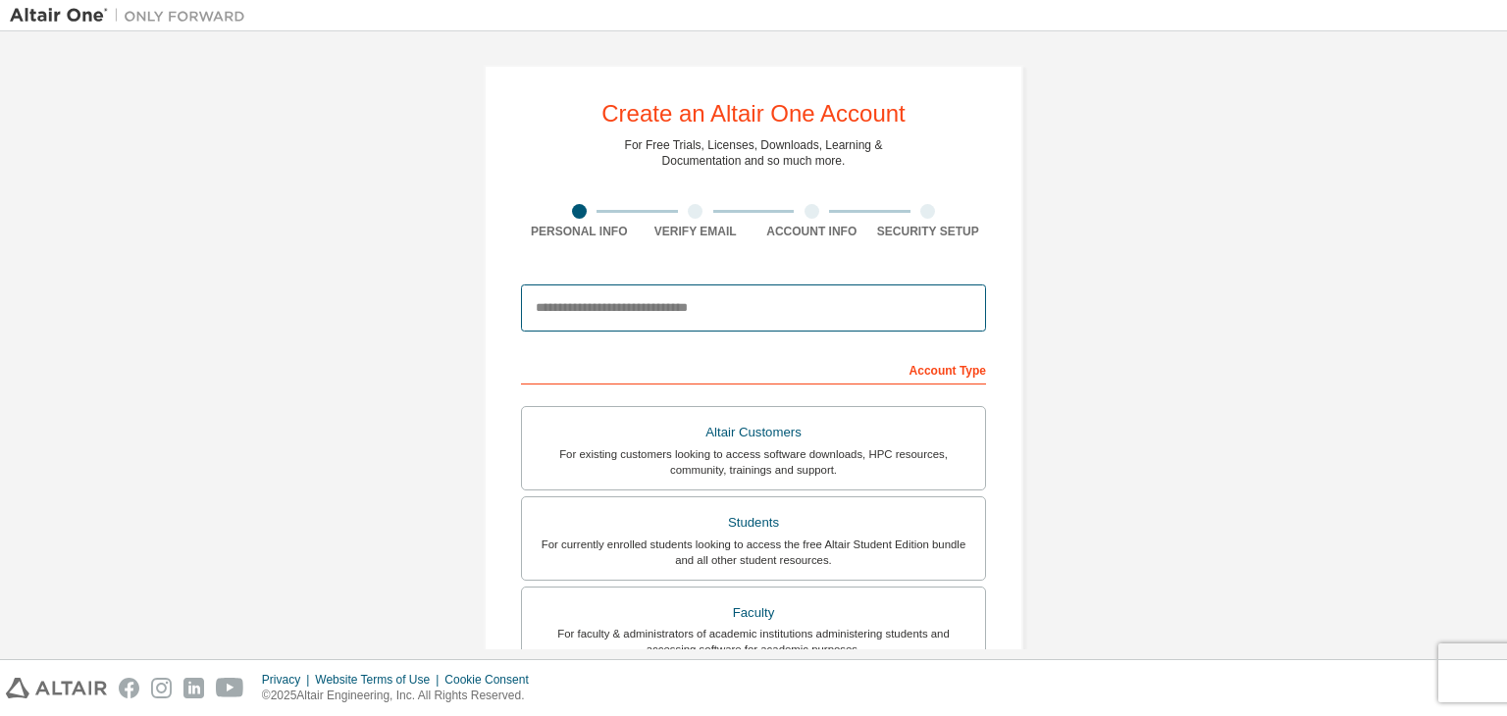
click at [816, 304] on input "email" at bounding box center [753, 308] width 465 height 47
type input "**********"
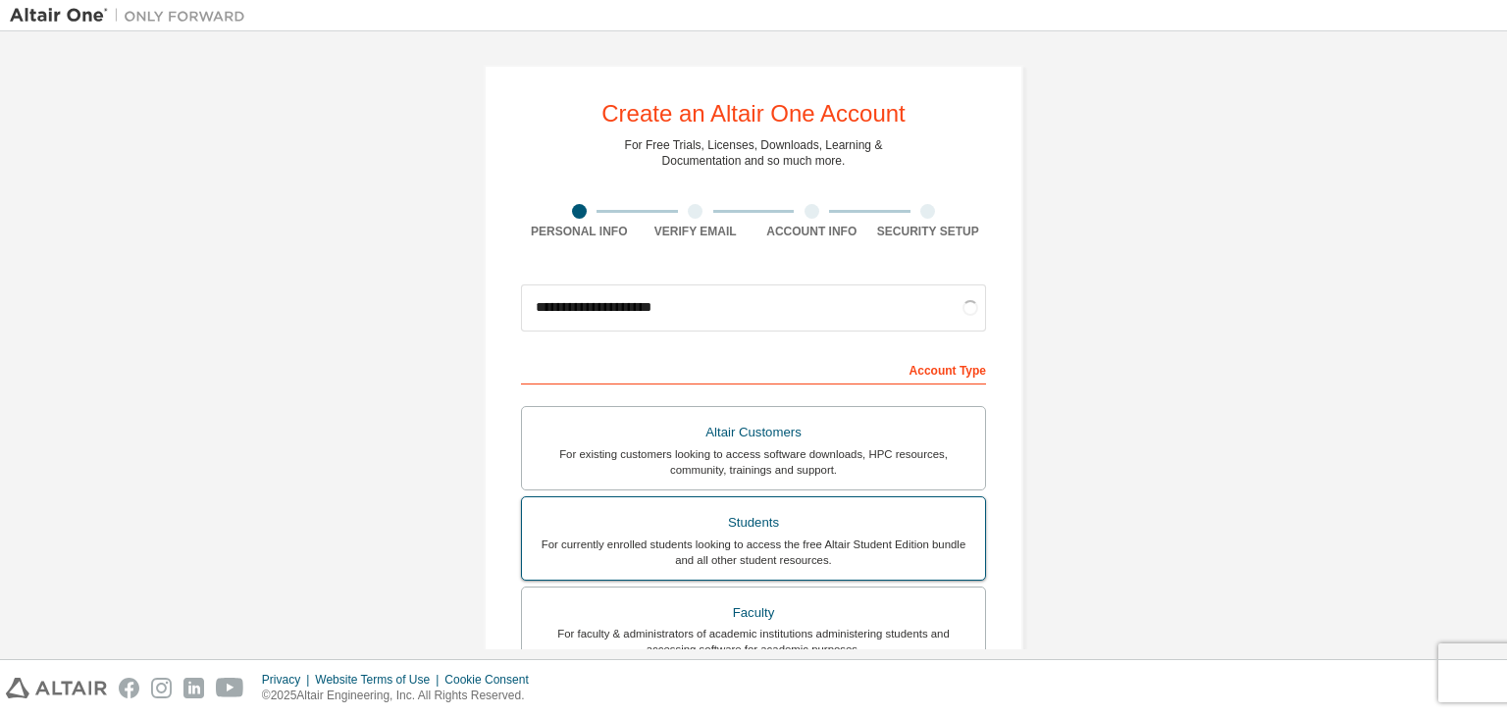
click at [786, 529] on div "Students" at bounding box center [754, 522] width 440 height 27
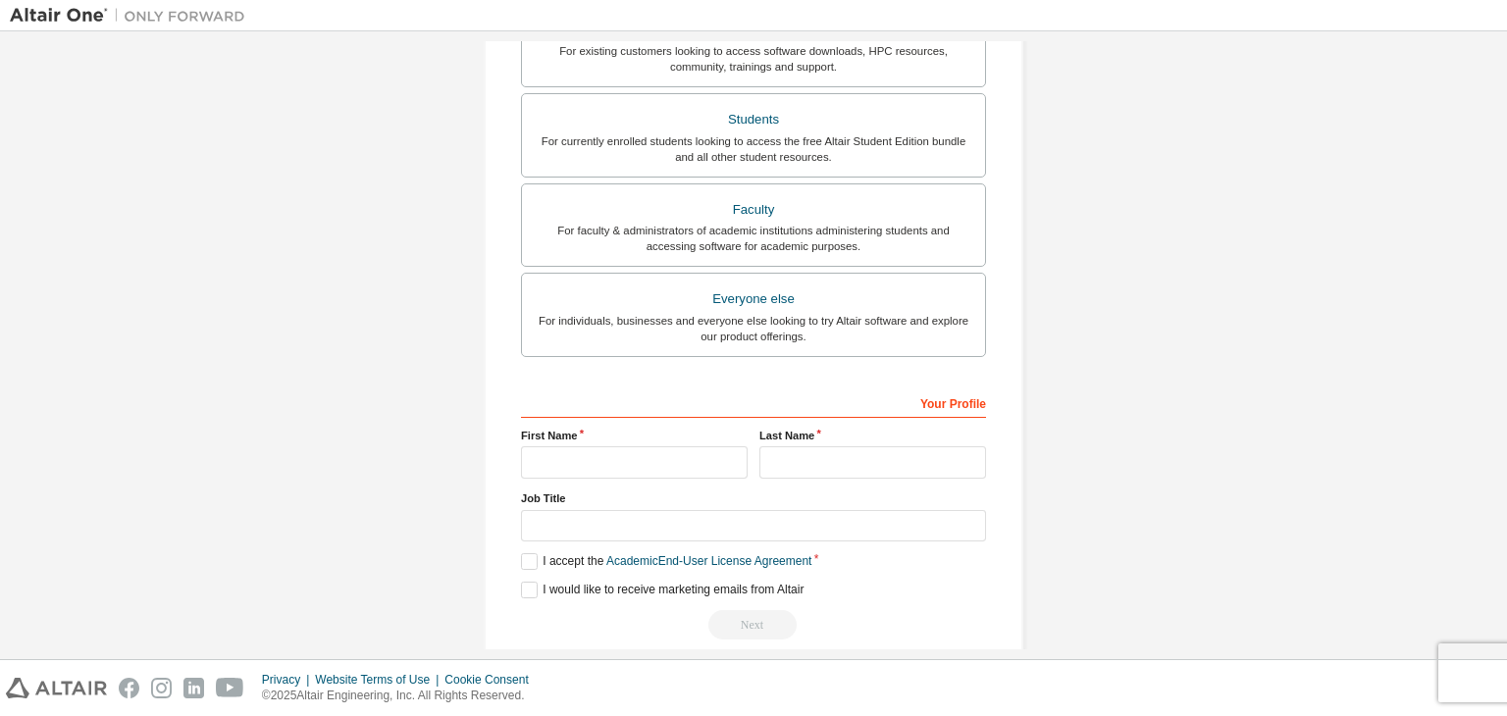
scroll to position [404, 0]
click at [562, 472] on input "text" at bounding box center [634, 461] width 227 height 32
type input "********"
click at [856, 441] on div "Last Name" at bounding box center [873, 452] width 238 height 51
click at [848, 464] on input "text" at bounding box center [872, 461] width 227 height 32
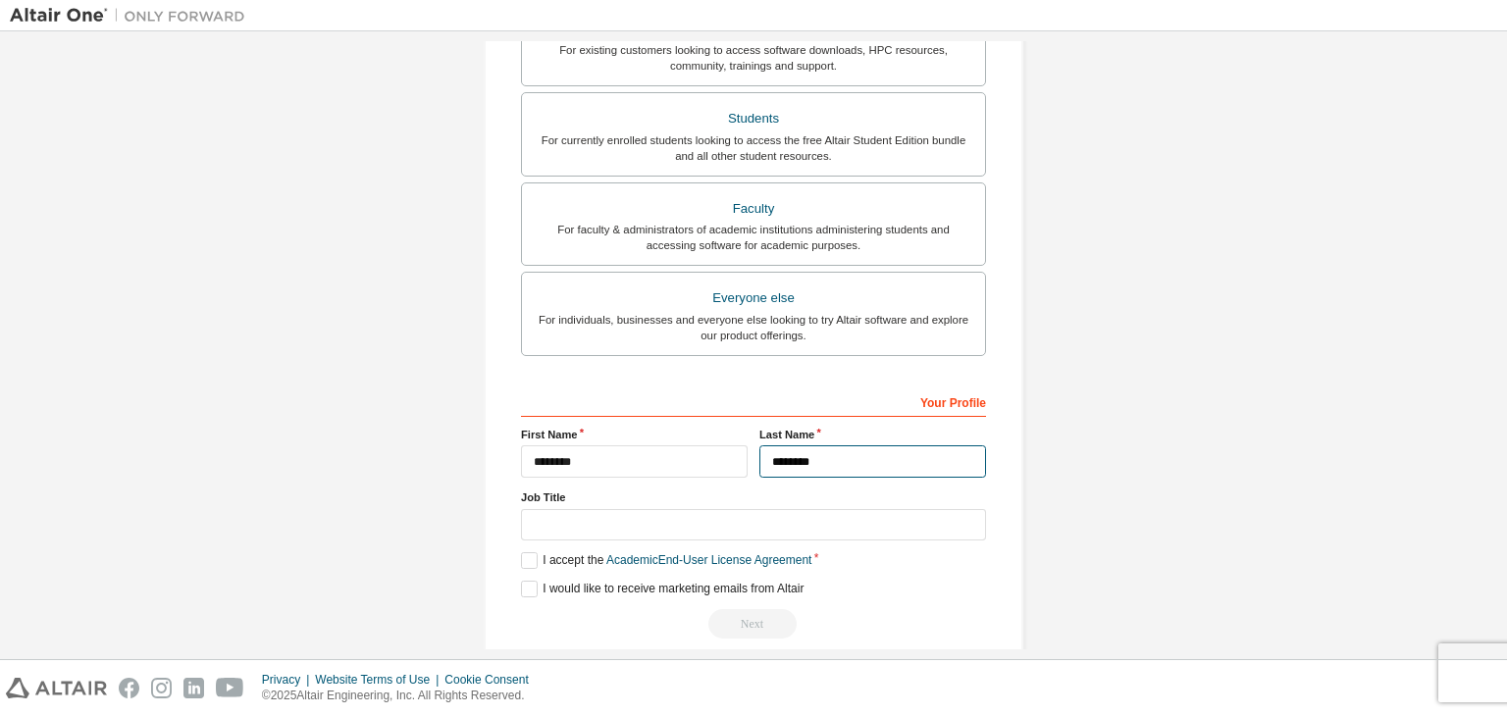
type input "********"
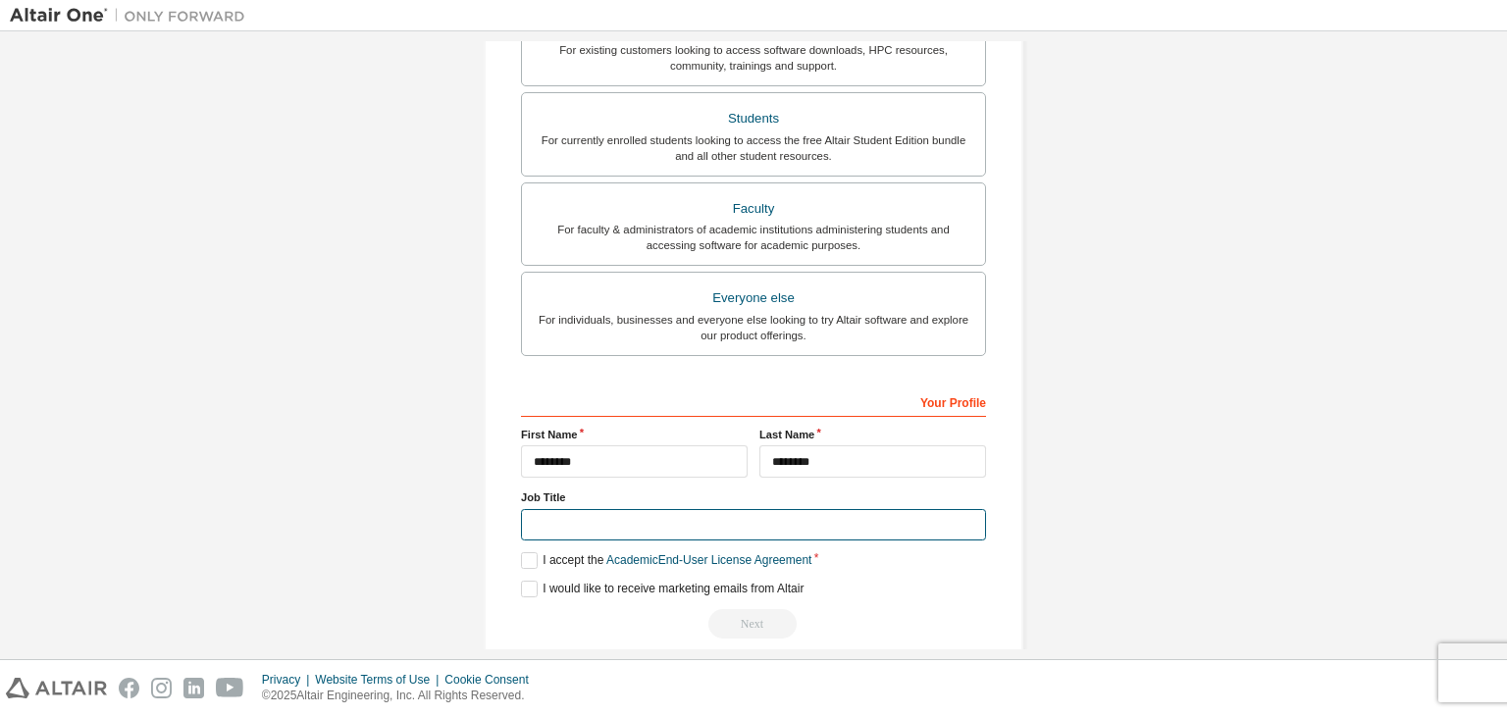
click at [734, 523] on input "text" at bounding box center [753, 525] width 465 height 32
type input "*******"
click at [545, 558] on label "I accept the Academic End-User License Agreement" at bounding box center [666, 560] width 290 height 17
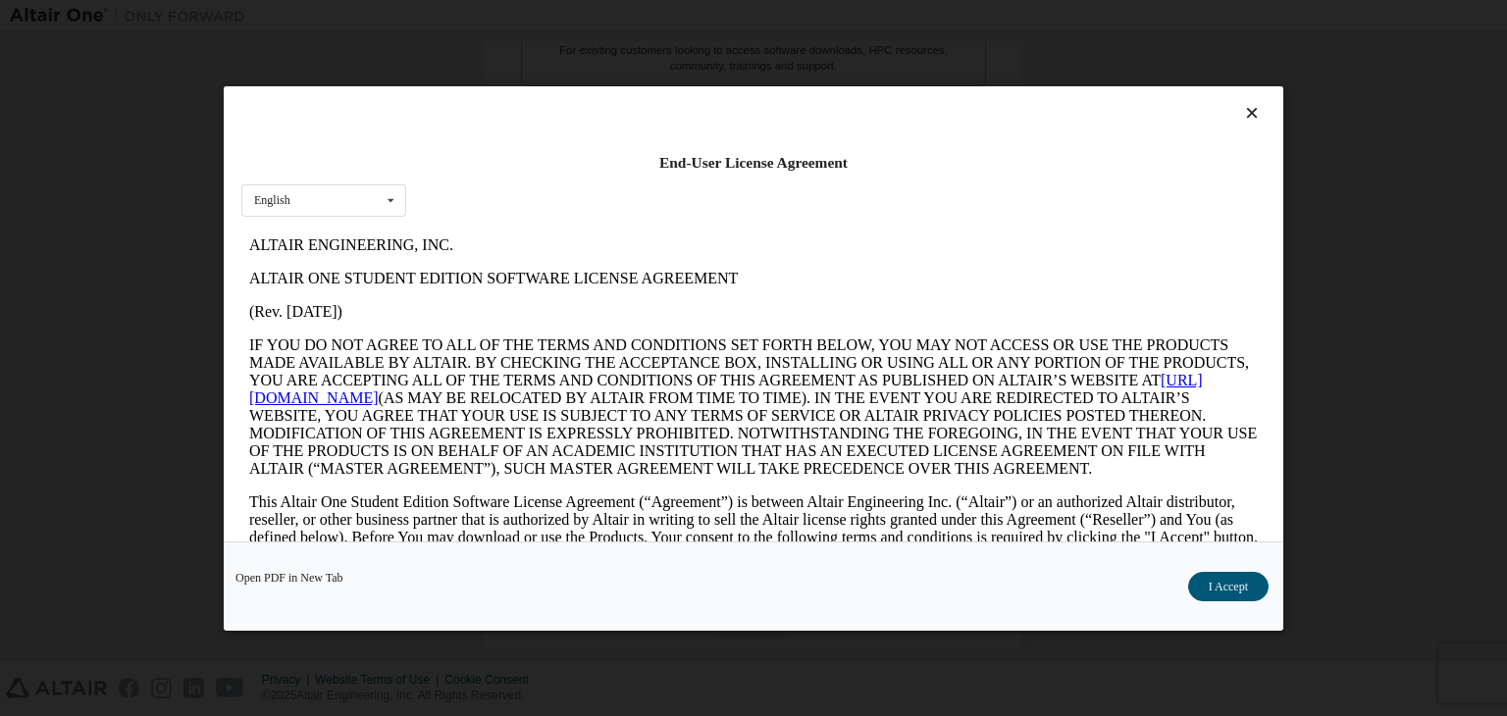
scroll to position [0, 0]
click at [1217, 593] on button "I Accept" at bounding box center [1228, 586] width 80 height 29
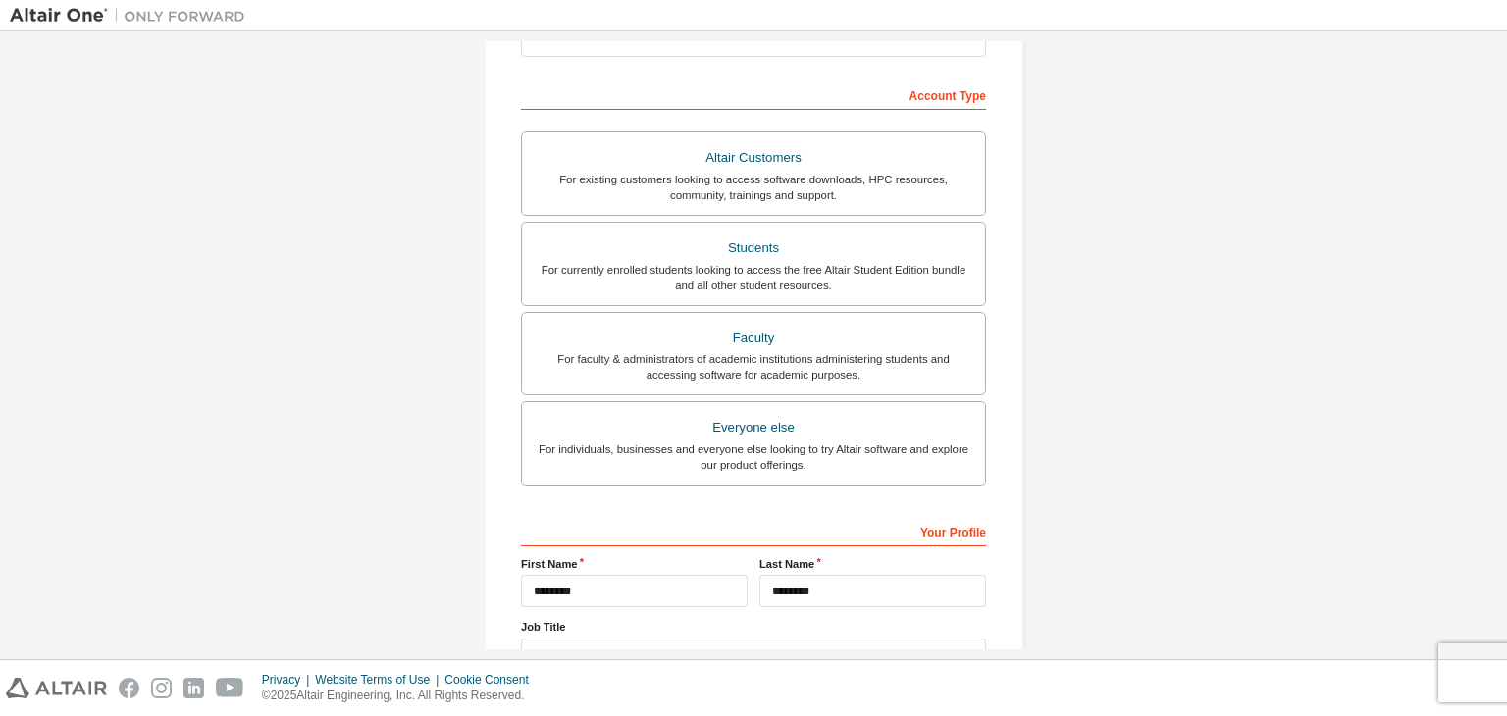
scroll to position [427, 0]
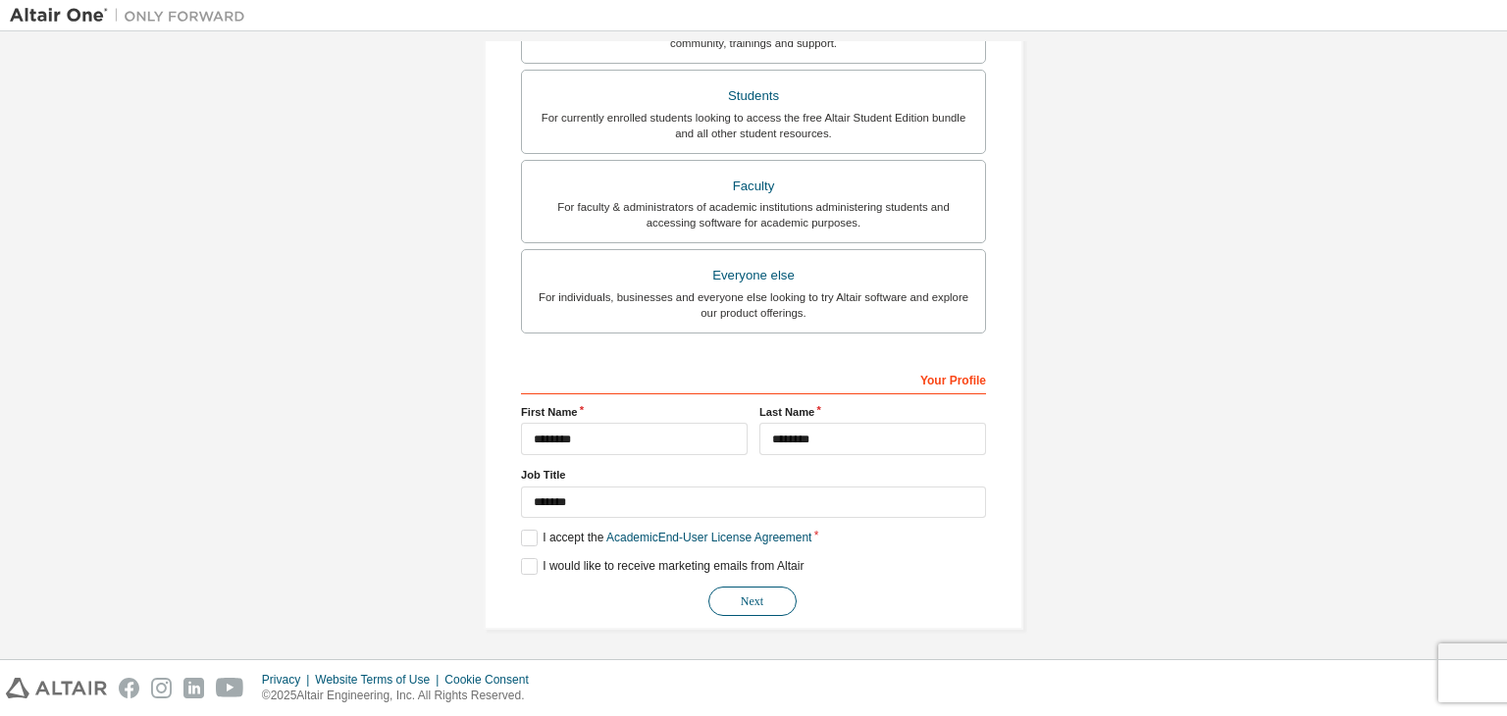
click at [777, 590] on button "Next" at bounding box center [752, 601] width 88 height 29
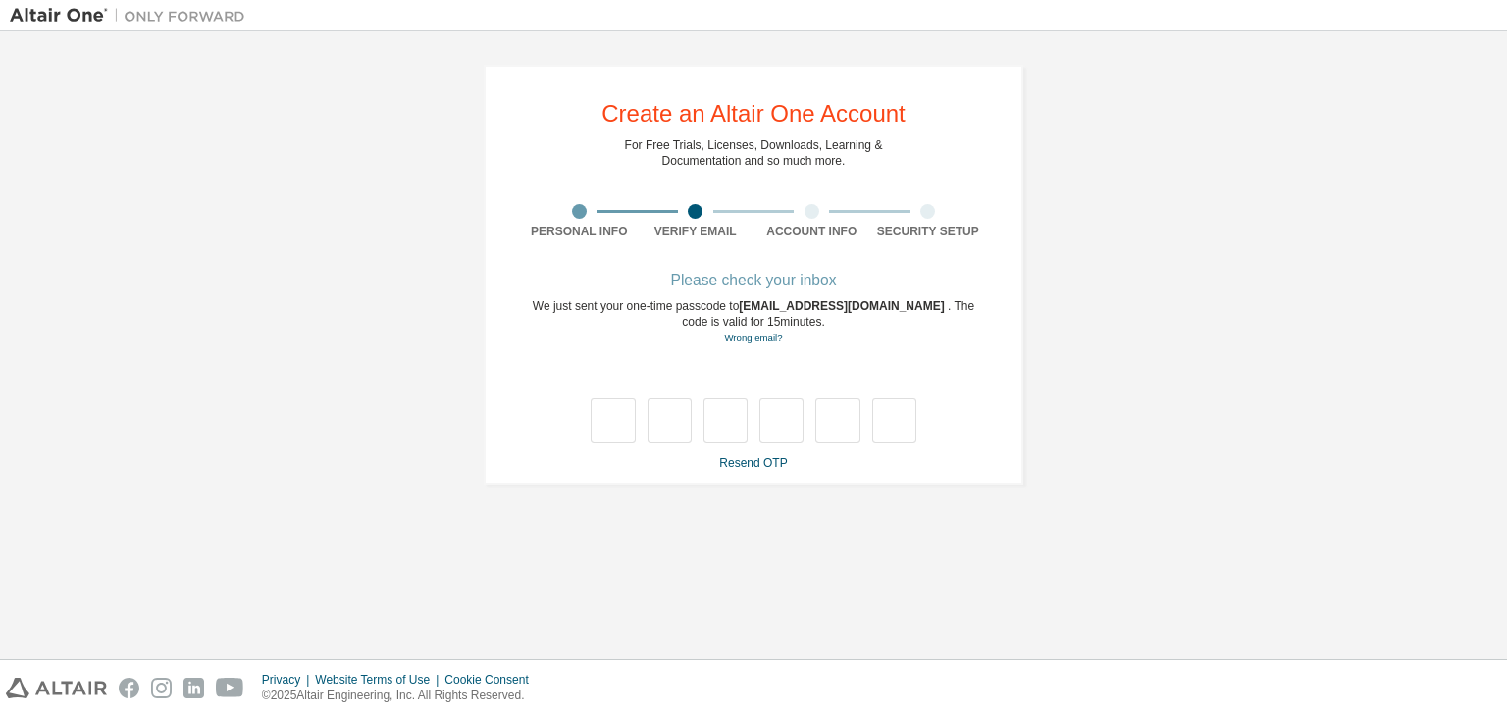
scroll to position [0, 0]
click at [736, 465] on link "Resend OTP" at bounding box center [753, 463] width 68 height 14
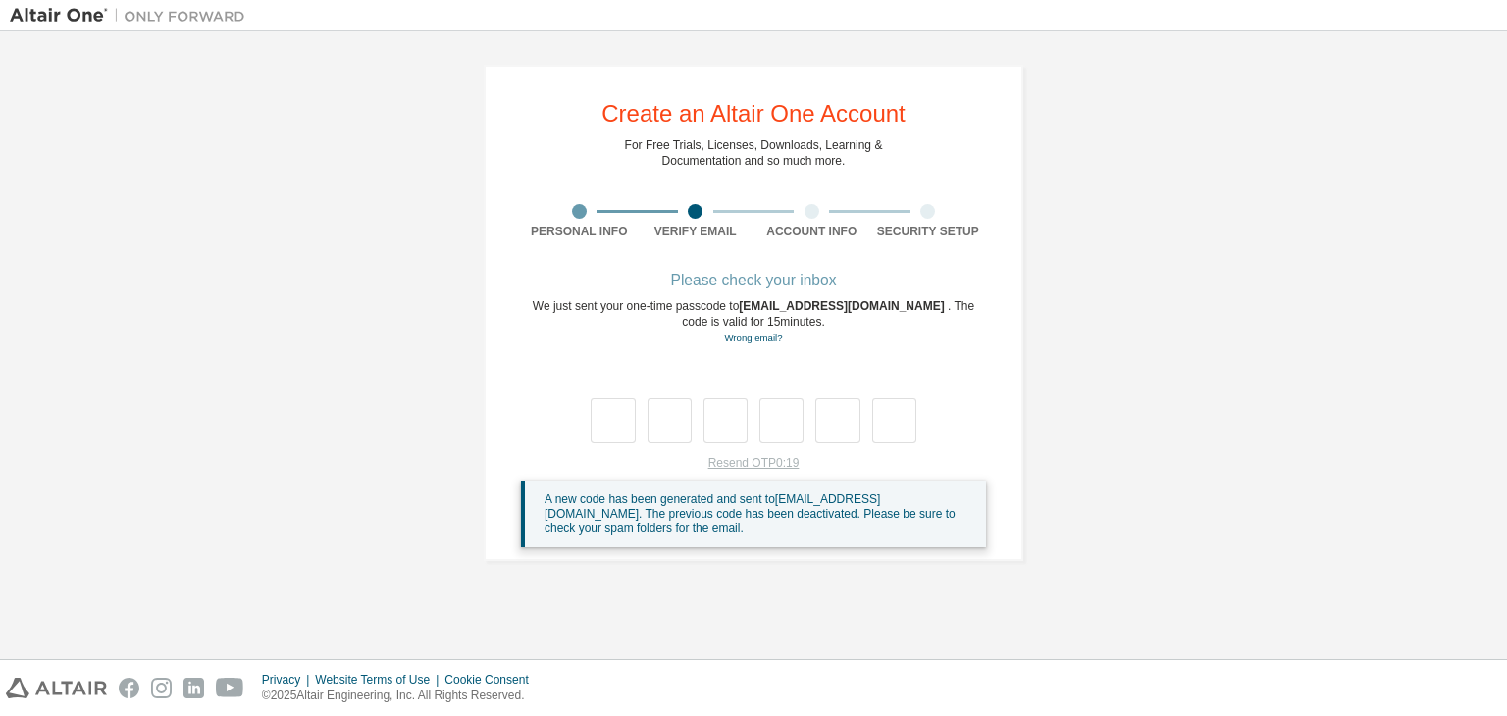
click at [736, 465] on div "Resend OTP 0:19 A new code has been generated and sent to [EMAIL_ADDRESS][DOMAI…" at bounding box center [753, 501] width 465 height 92
click at [604, 411] on input "text" at bounding box center [613, 420] width 44 height 45
type input "*"
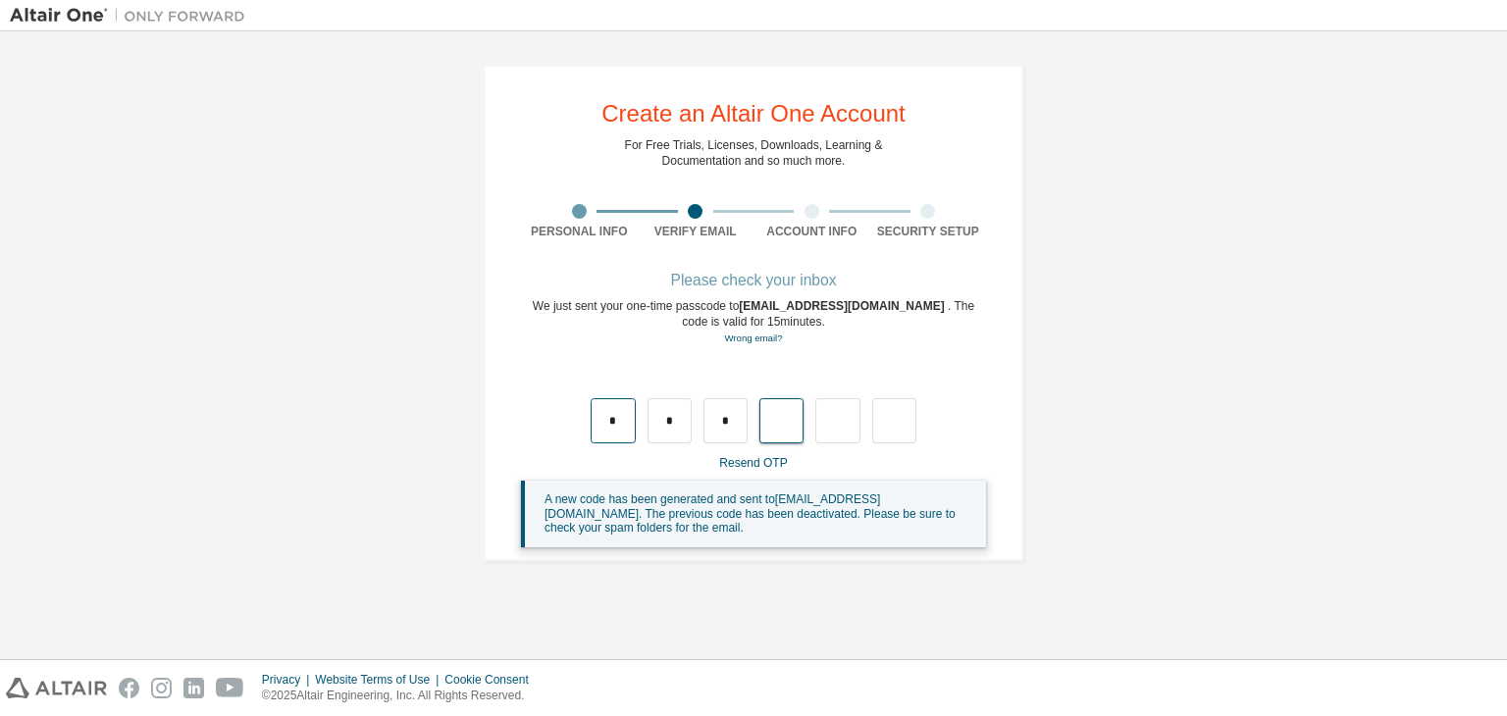
type input "*"
click at [853, 422] on input "*" at bounding box center [837, 420] width 44 height 45
click at [853, 422] on input "text" at bounding box center [837, 420] width 44 height 45
type input "*"
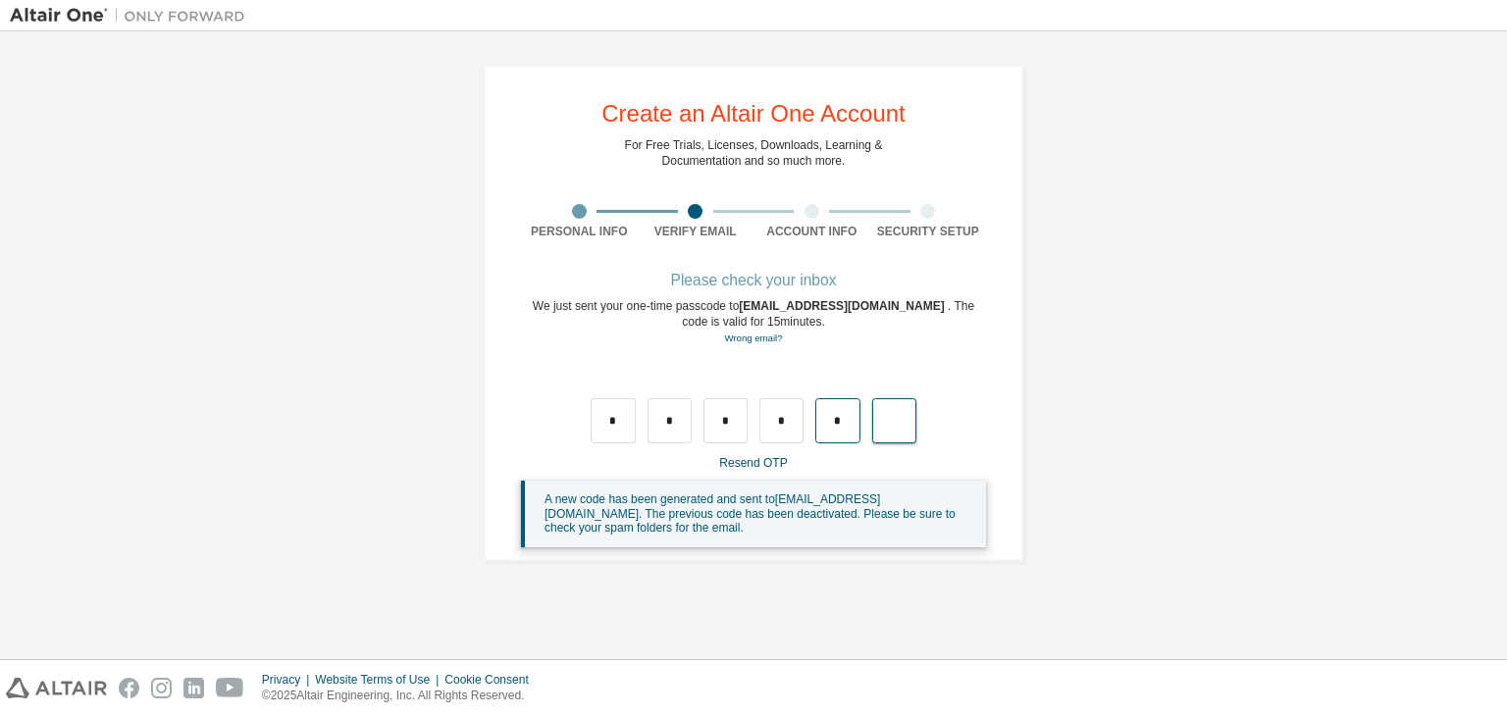
type input "*"
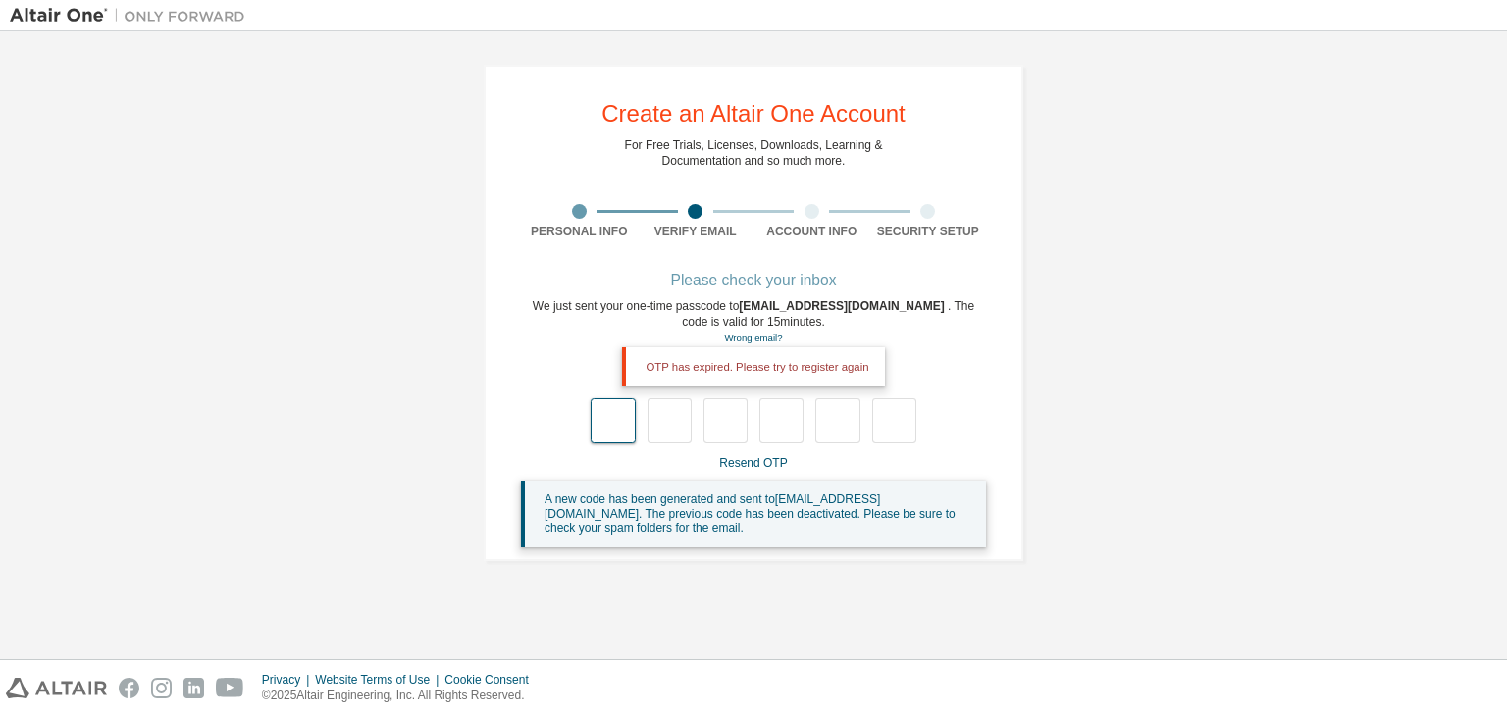
click at [603, 401] on input "text" at bounding box center [613, 420] width 44 height 45
click at [767, 458] on link "Resend OTP" at bounding box center [753, 463] width 68 height 14
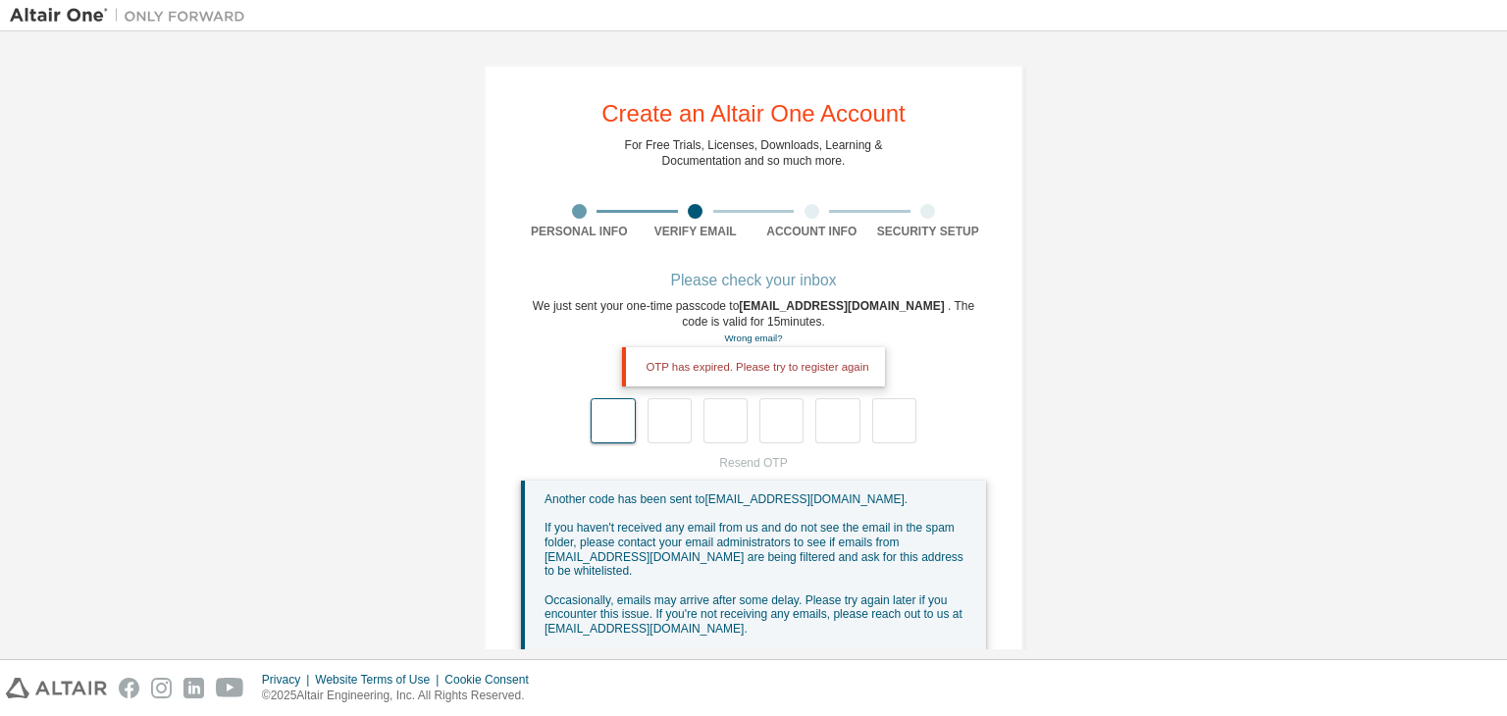
click at [604, 423] on input "text" at bounding box center [613, 420] width 44 height 45
type input "*"
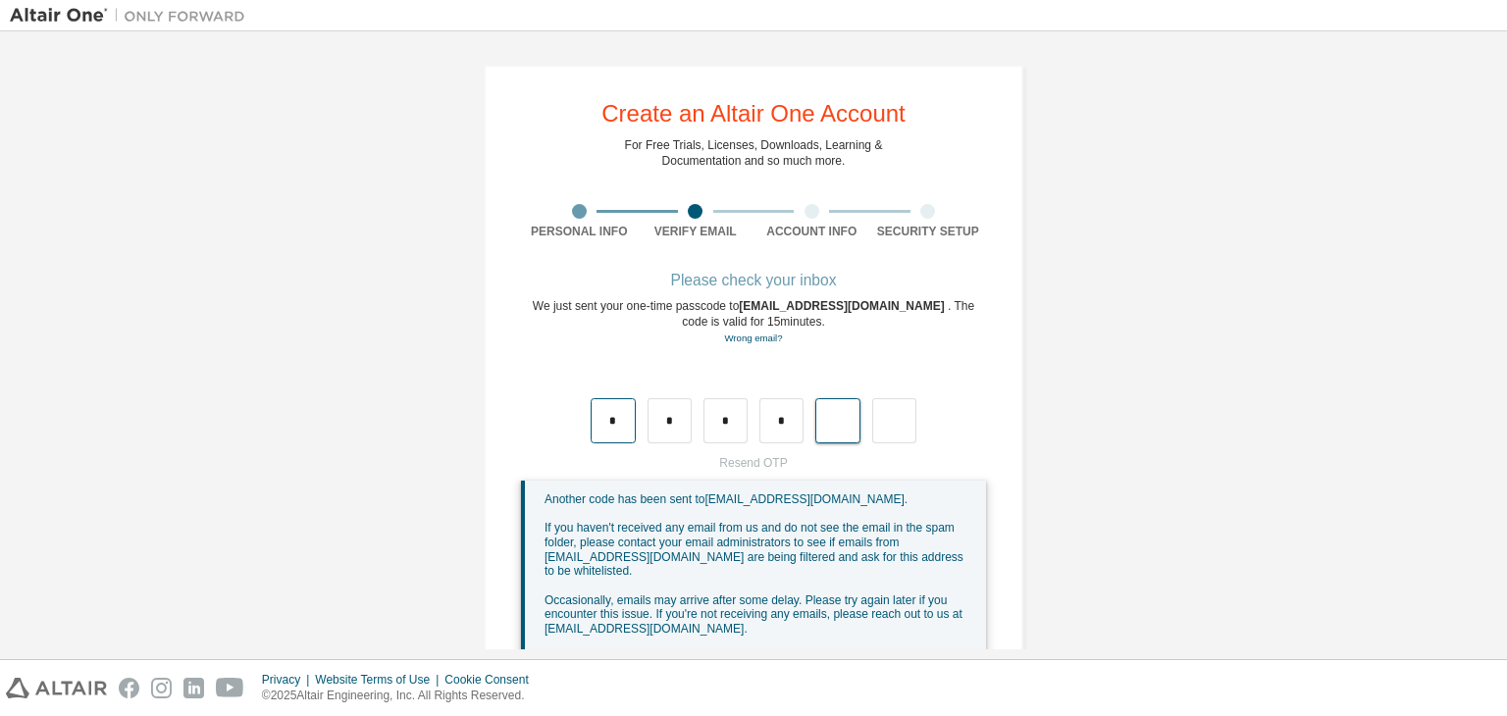
type input "*"
